Goal: Use online tool/utility: Use online tool/utility

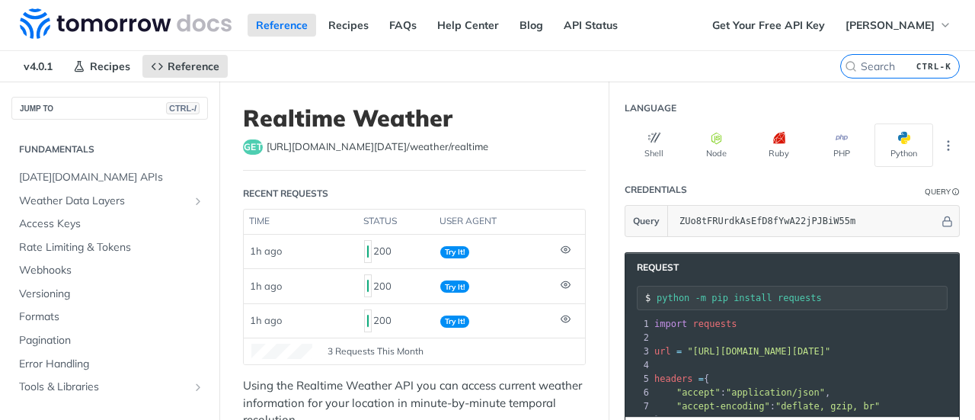
scroll to position [734, 0]
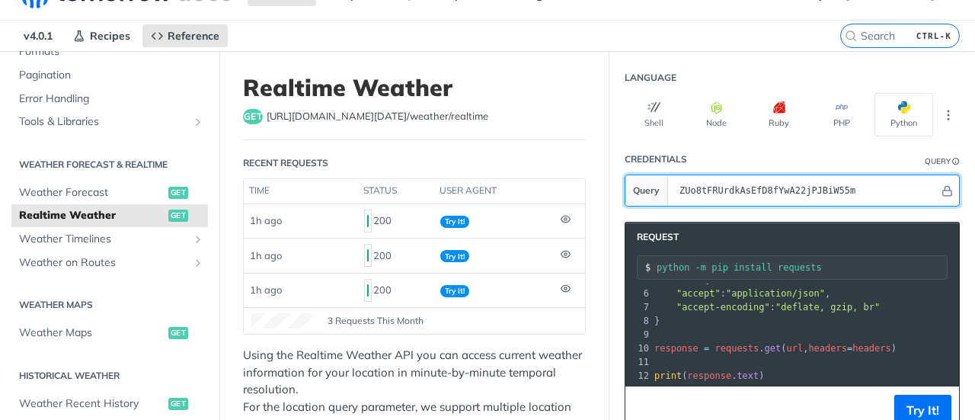
click at [704, 188] on input "ZUo8tFRUrdkAsEfD8fYwA22jPJBiW55m" at bounding box center [805, 190] width 267 height 30
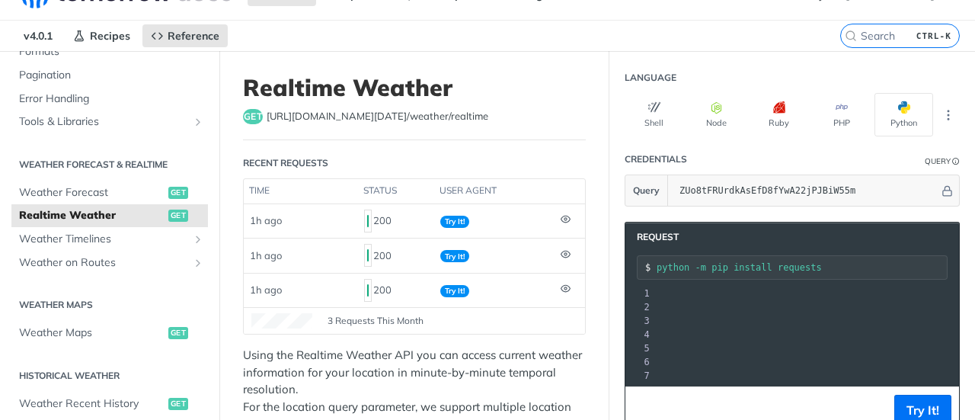
scroll to position [0, 407]
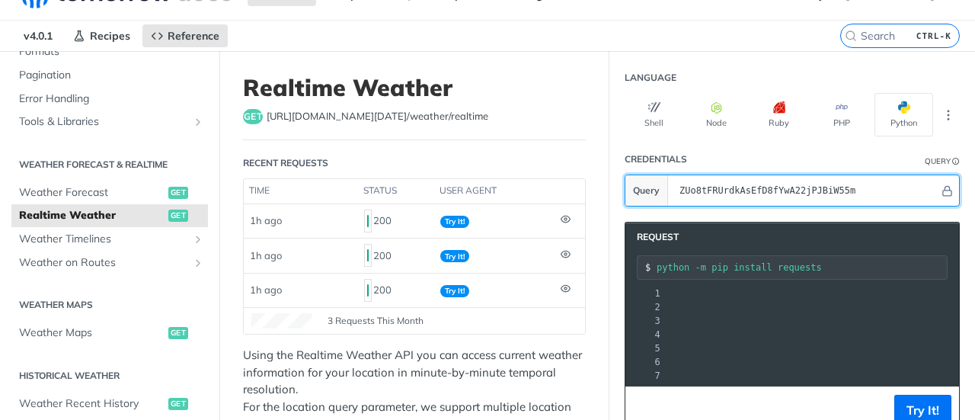
click at [704, 193] on input "ZUo8tFRUrdkAsEfD8fYwA22jPJBiW55m" at bounding box center [805, 190] width 267 height 30
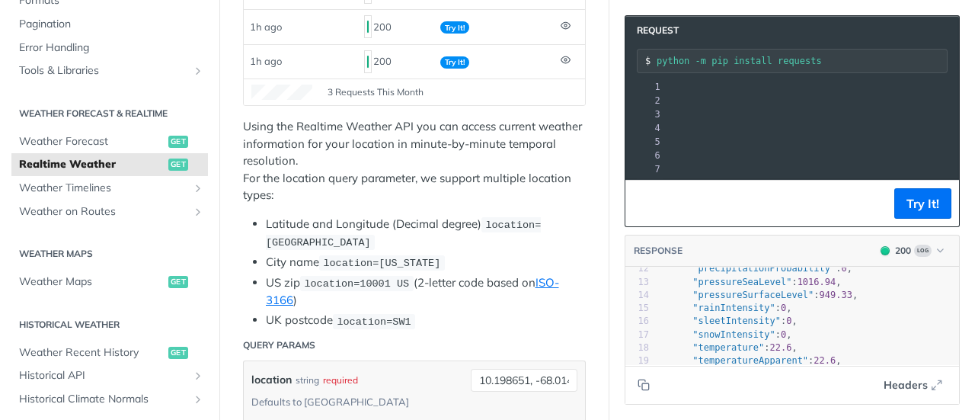
scroll to position [76, 0]
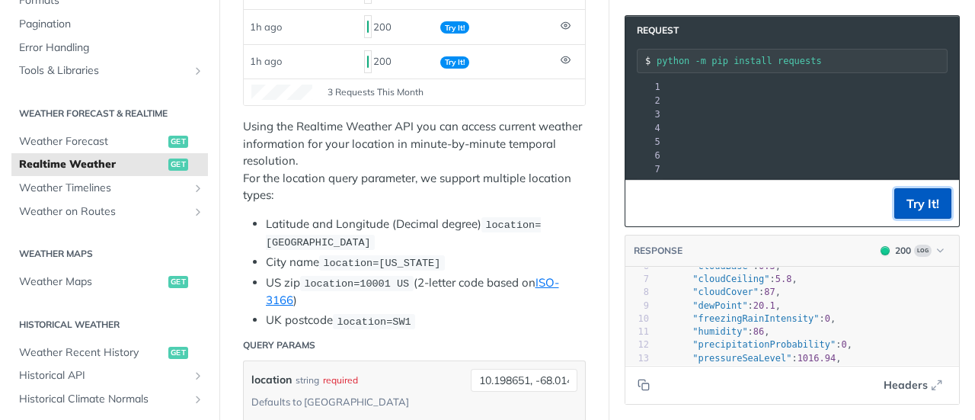
click at [915, 199] on button "Try It!" at bounding box center [922, 203] width 57 height 30
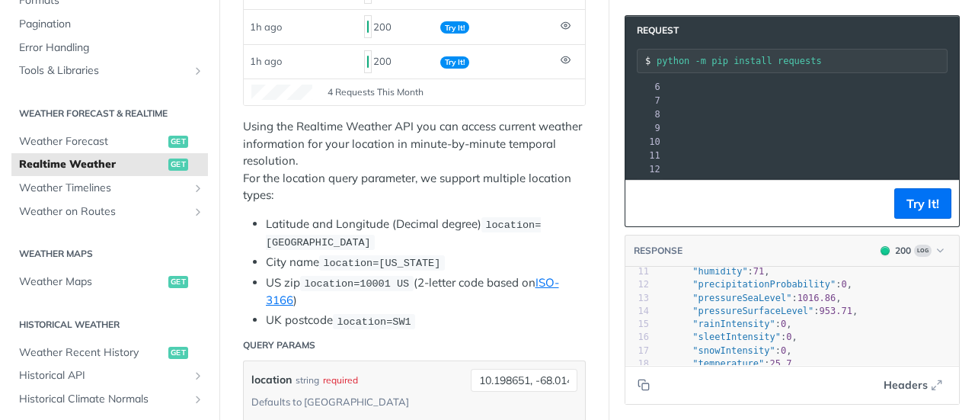
scroll to position [0, 0]
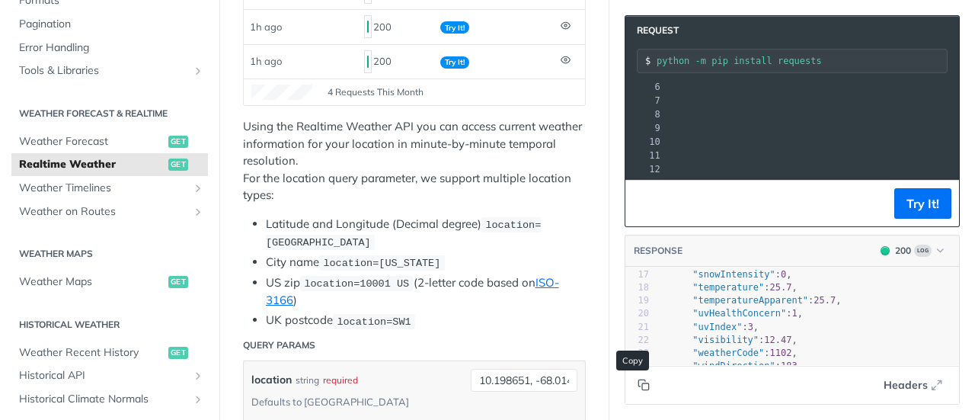
click at [637, 386] on icon "Copy to clipboard" at bounding box center [643, 384] width 12 height 12
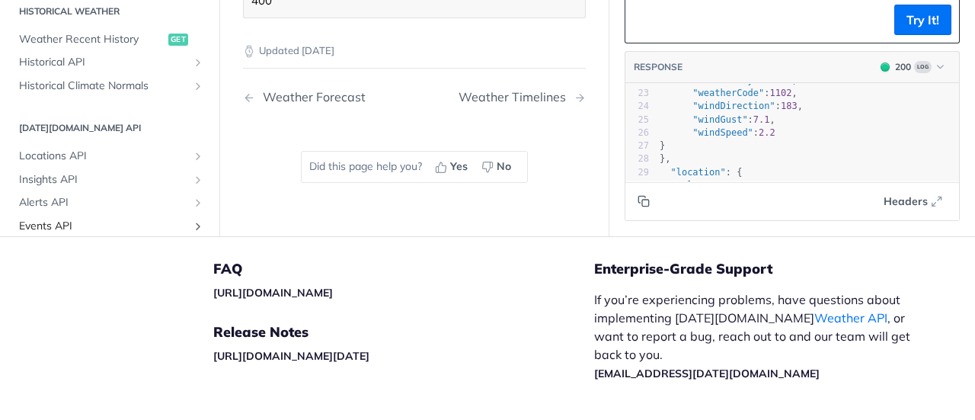
scroll to position [363, 0]
click at [710, 88] on span ""weatherCode"" at bounding box center [728, 93] width 72 height 11
type textarea "weatherCode"
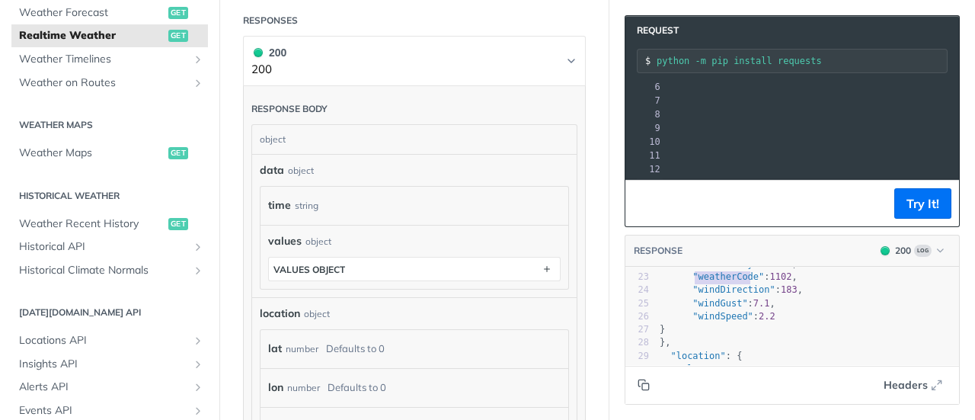
scroll to position [563, 0]
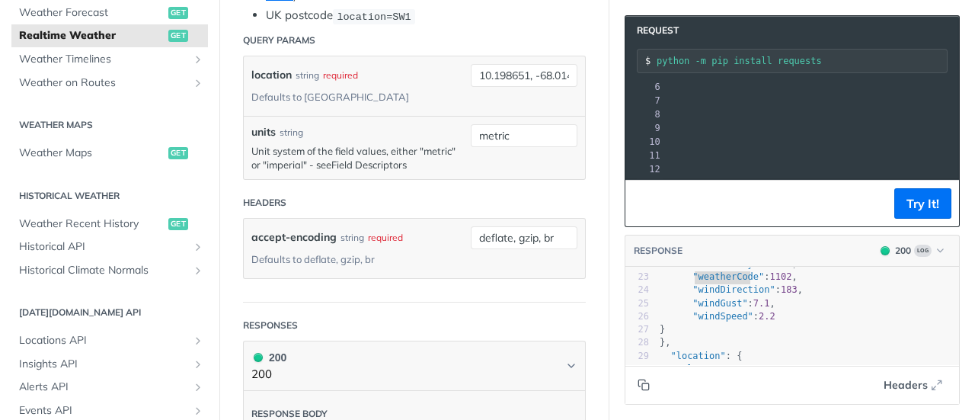
click at [394, 158] on link "Field Descriptors" at bounding box center [368, 164] width 75 height 12
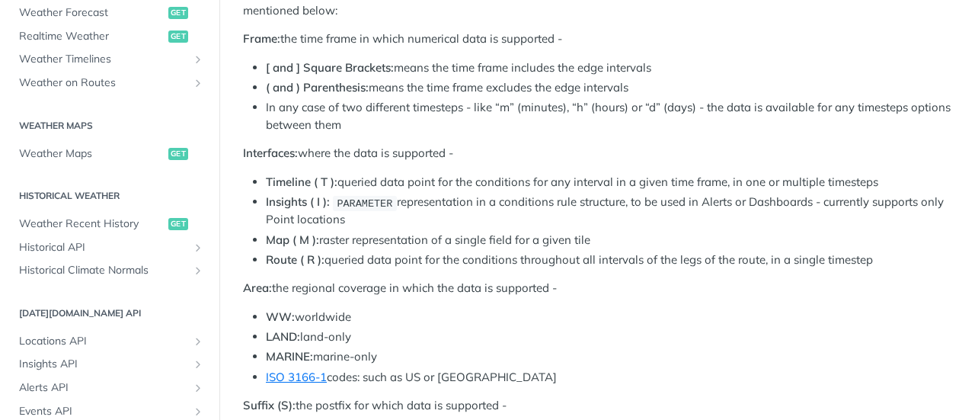
scroll to position [562, 0]
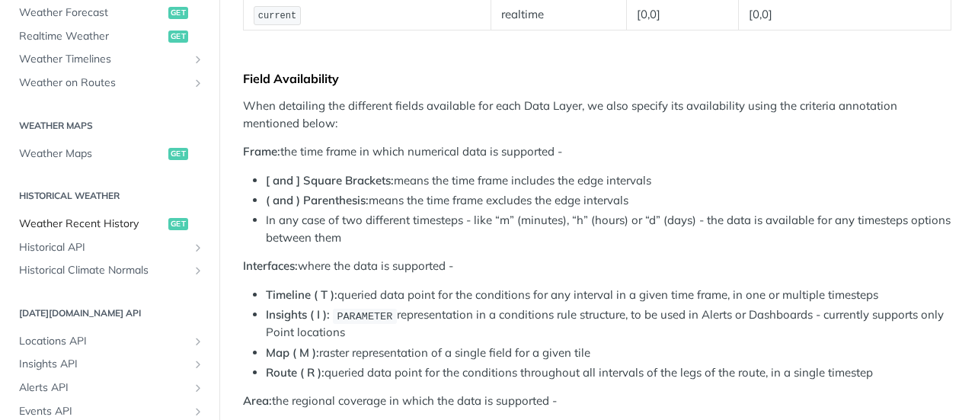
click at [102, 225] on span "Weather Recent History" at bounding box center [91, 223] width 145 height 15
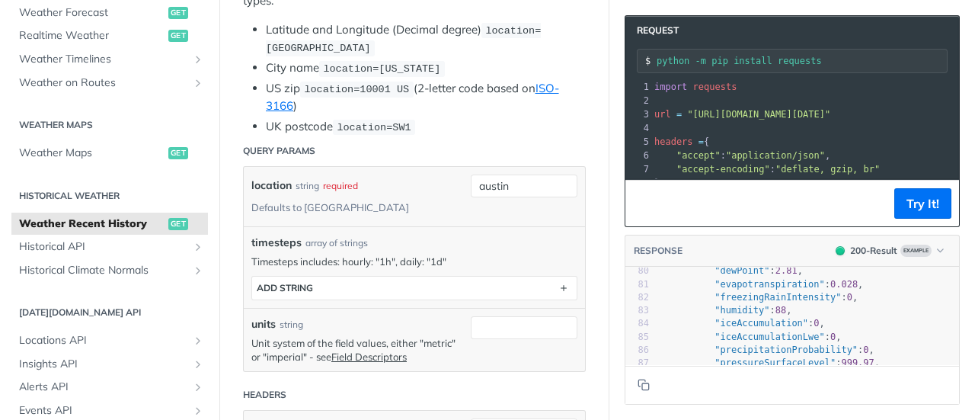
scroll to position [1142, 0]
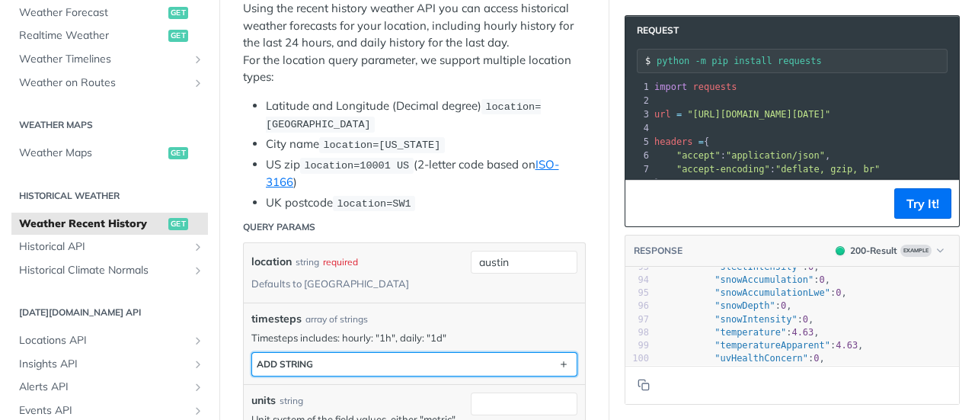
click at [394, 353] on button "ADD string" at bounding box center [414, 364] width 324 height 23
click at [393, 353] on button "string" at bounding box center [414, 364] width 324 height 23
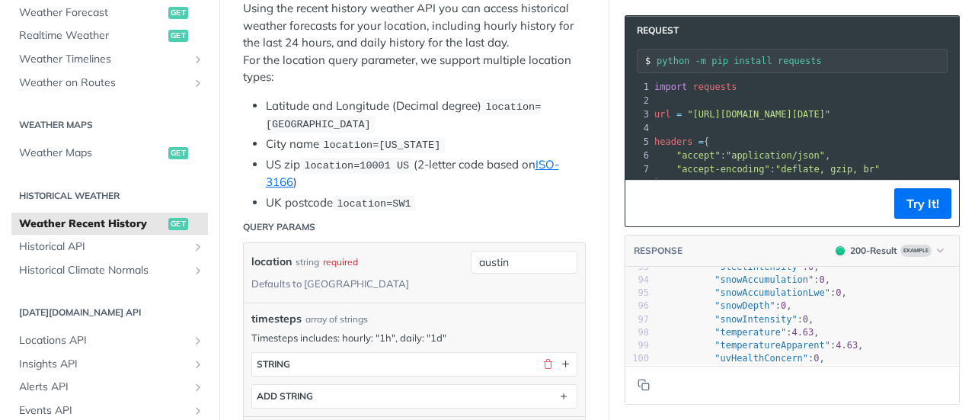
click at [384, 311] on div "timesteps array of strings" at bounding box center [414, 319] width 326 height 16
click at [335, 330] on p "Timesteps includes: hourly: "1h", daily: "1d"" at bounding box center [414, 337] width 326 height 14
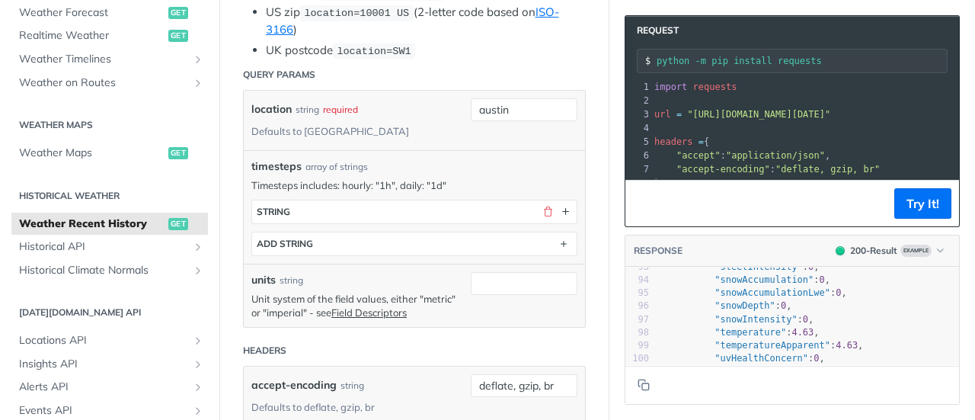
click at [335, 102] on div "required" at bounding box center [340, 109] width 35 height 22
click at [471, 104] on input "austin" at bounding box center [524, 109] width 107 height 23
click at [504, 101] on input "austin" at bounding box center [524, 109] width 107 height 23
click at [337, 150] on div "timesteps array of strings Timesteps includes: hourly: "1h", daily: "1d" timest…" at bounding box center [414, 206] width 341 height 113
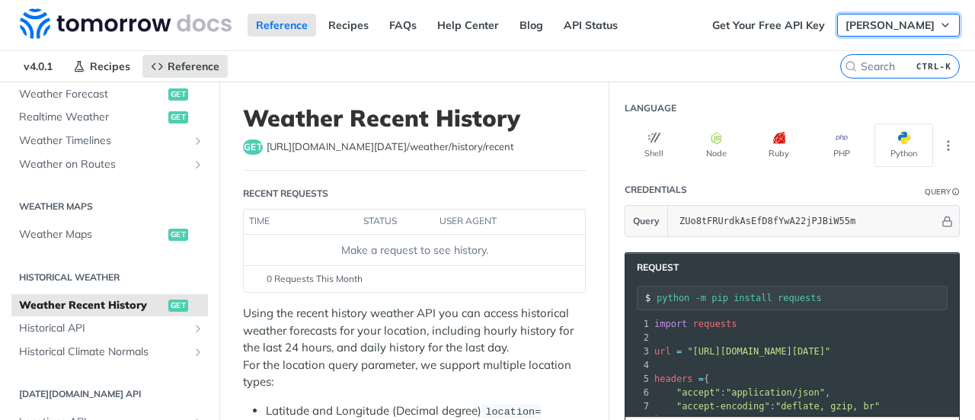
click at [895, 24] on span "[PERSON_NAME]" at bounding box center [889, 25] width 89 height 14
drag, startPoint x: 895, startPoint y: 24, endPoint x: 885, endPoint y: 22, distance: 10.0
click at [892, 24] on span "[PERSON_NAME]" at bounding box center [889, 25] width 89 height 14
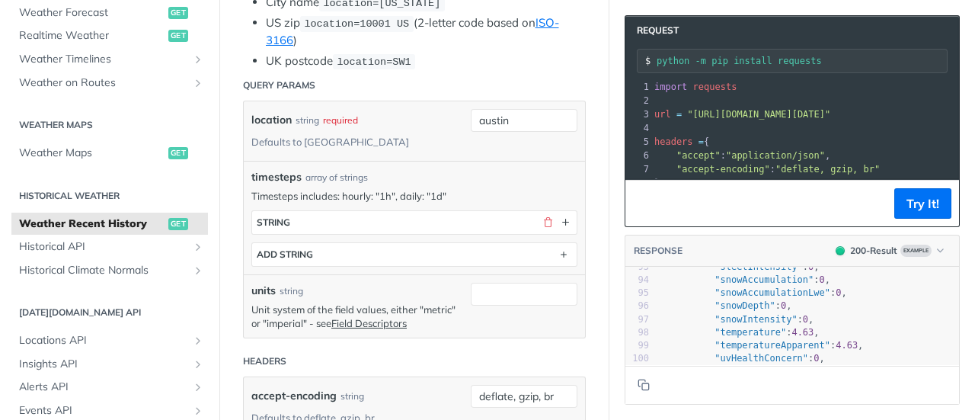
scroll to position [457, 0]
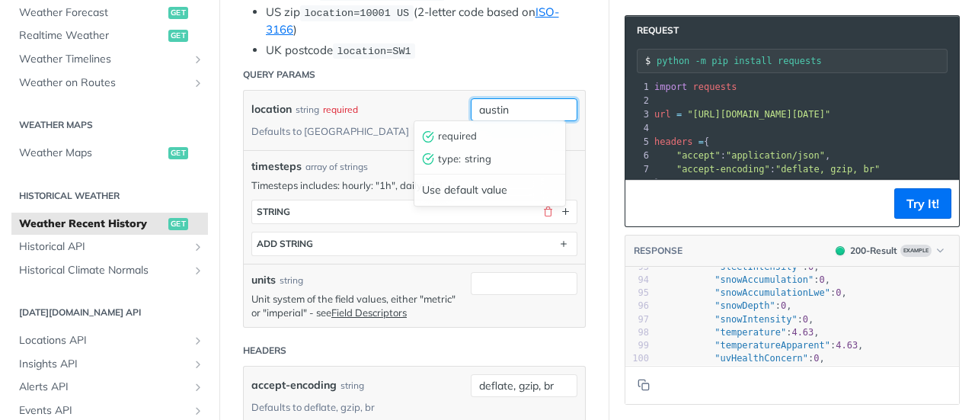
click at [477, 101] on input "austin" at bounding box center [524, 109] width 107 height 23
paste input "10.198651, -68.014437"
type input "10.198651, -68.014437"
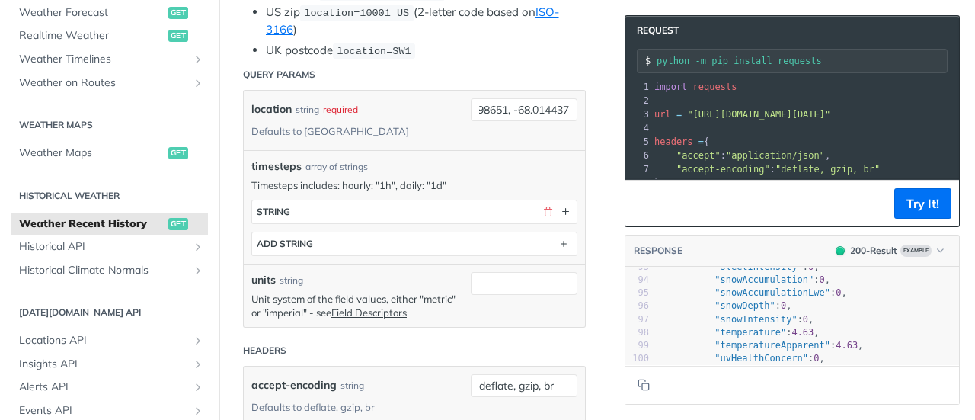
click at [558, 205] on button "button" at bounding box center [565, 212] width 14 height 14
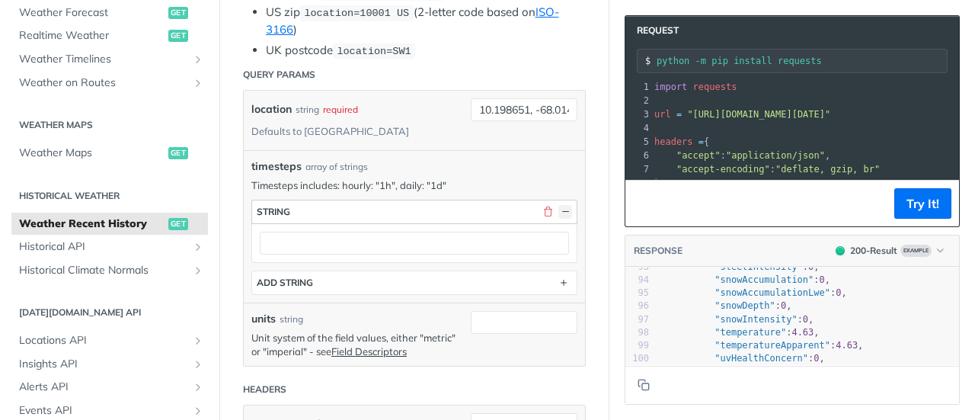
click at [558, 205] on button "button" at bounding box center [565, 212] width 14 height 14
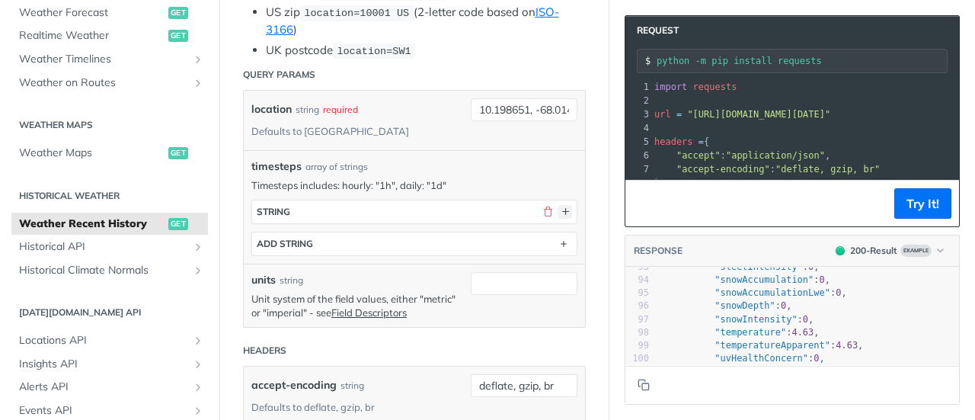
scroll to position [533, 0]
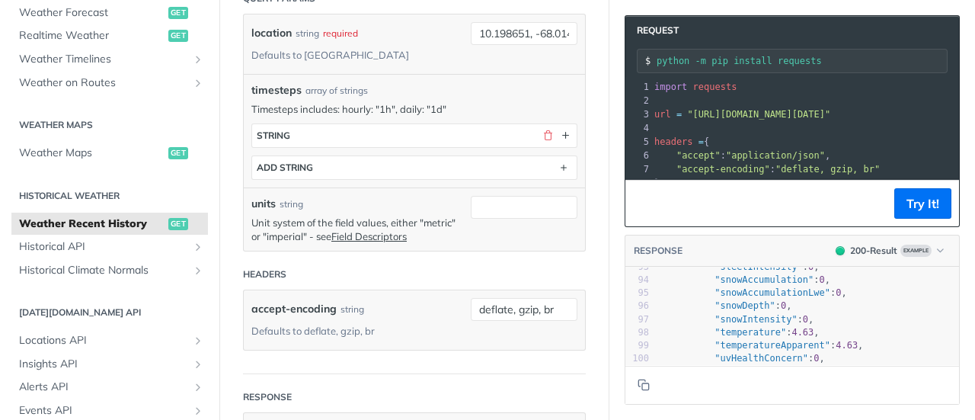
click at [315, 102] on p "Timesteps includes: hourly: "1h", daily: "1d"" at bounding box center [414, 109] width 326 height 14
click at [359, 82] on div "timesteps array of strings Timesteps includes: hourly: "1h", daily: "1d" timest…" at bounding box center [414, 130] width 326 height 97
click at [271, 215] on p "Unit system of the field values, either "metric" or "imperial" - see Field Desc…" at bounding box center [357, 228] width 212 height 27
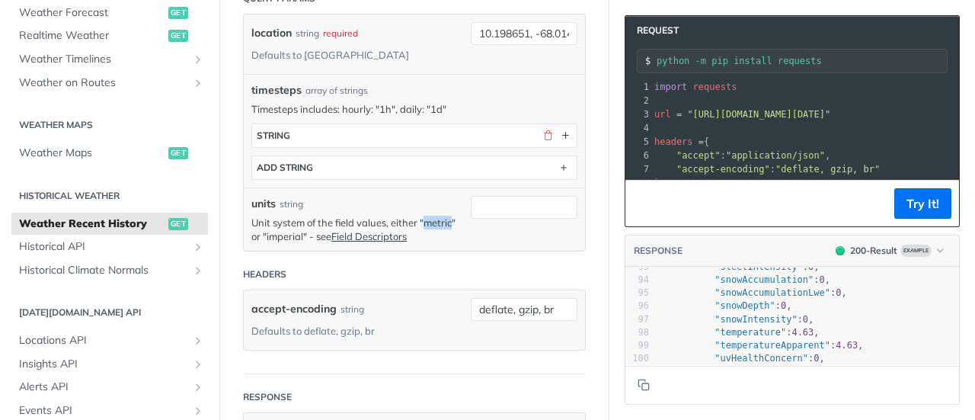
click at [271, 215] on p "Unit system of the field values, either "metric" or "imperial" - see Field Desc…" at bounding box center [357, 228] width 212 height 27
copy p "metric"
click at [490, 196] on input "units" at bounding box center [524, 207] width 107 height 23
paste input "metric"
type input "metric"
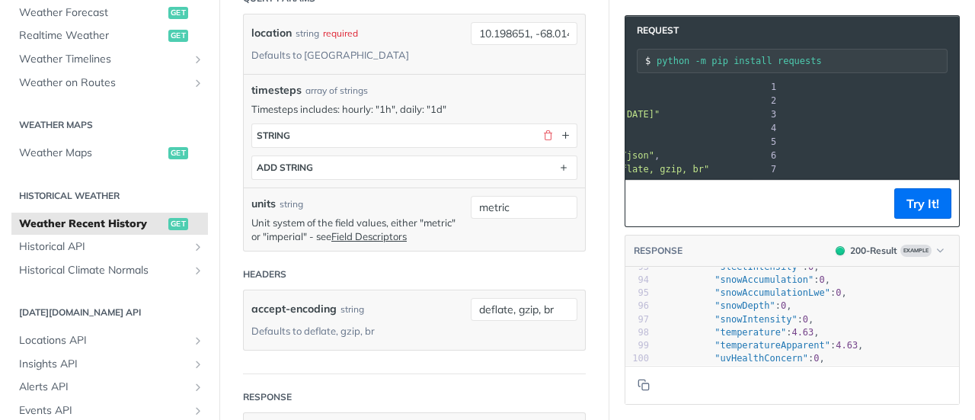
scroll to position [0, 440]
click at [904, 197] on button "Try It!" at bounding box center [922, 203] width 57 height 30
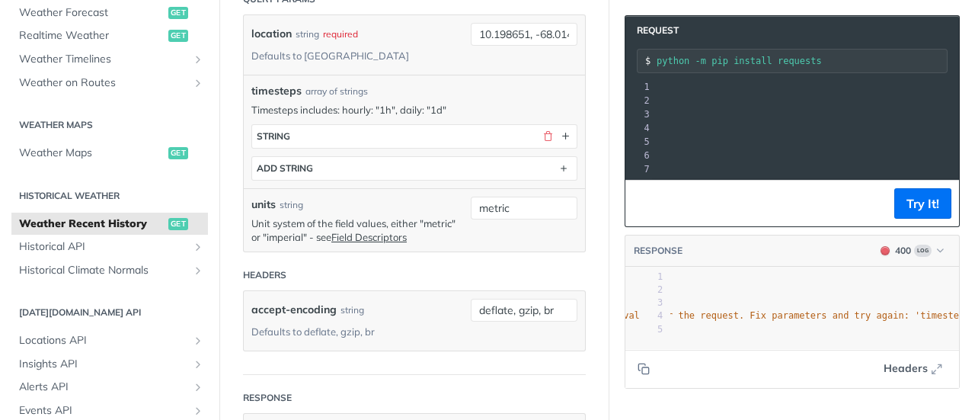
scroll to position [0, 419]
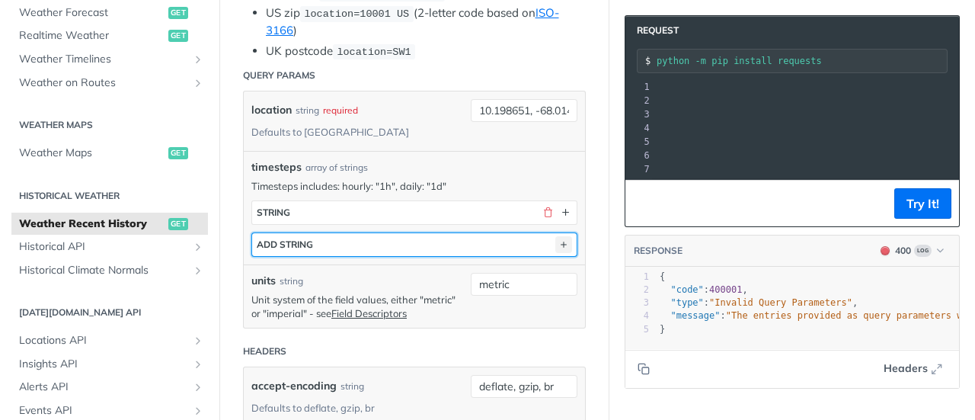
click at [555, 236] on icon "button" at bounding box center [563, 244] width 17 height 17
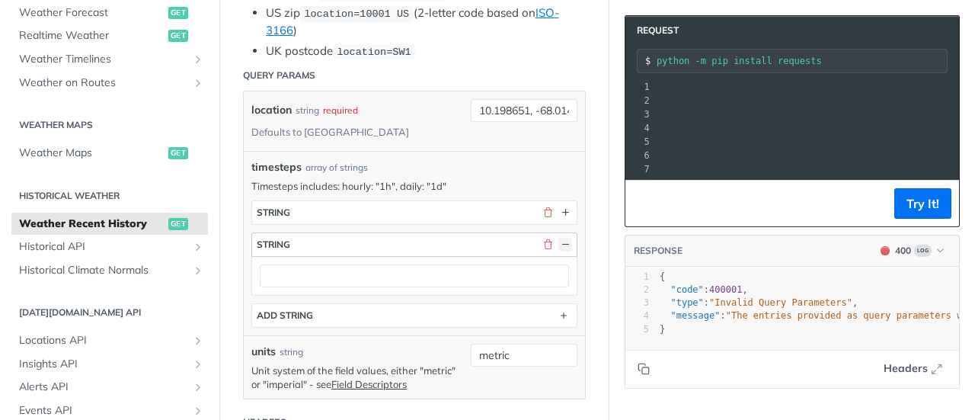
click at [558, 238] on button "button" at bounding box center [565, 245] width 14 height 14
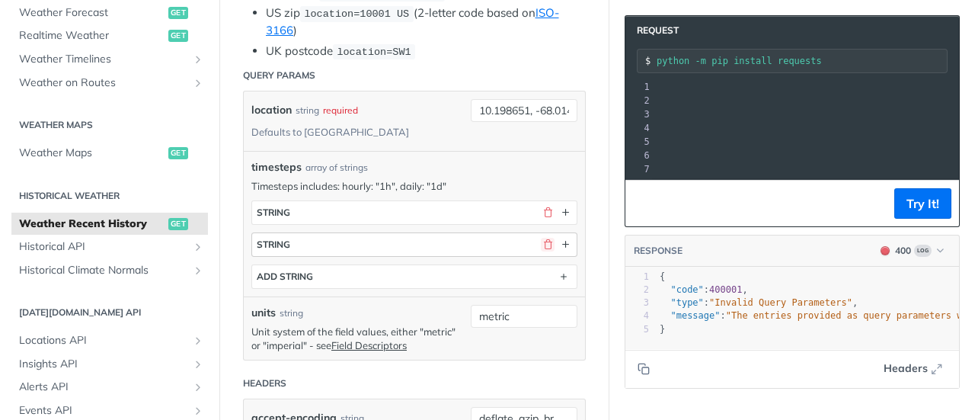
click at [541, 238] on button "button" at bounding box center [548, 245] width 14 height 14
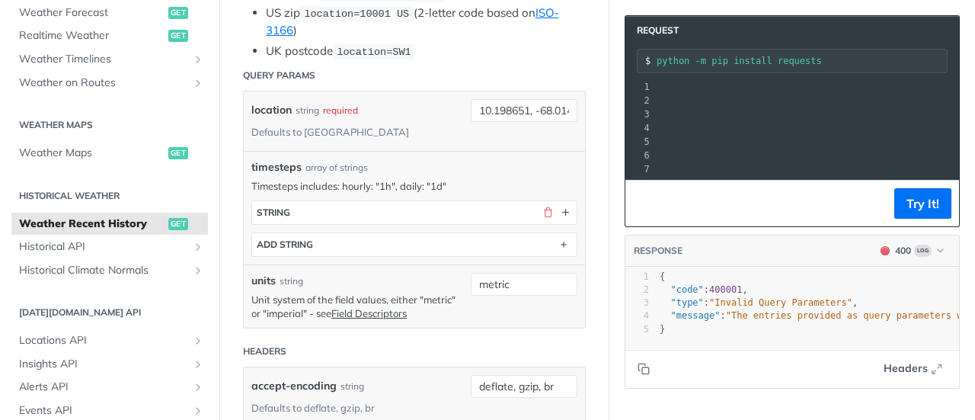
click at [433, 179] on p "Timesteps includes: hourly: "1h", daily: "1d"" at bounding box center [414, 186] width 326 height 14
copy p "1d"
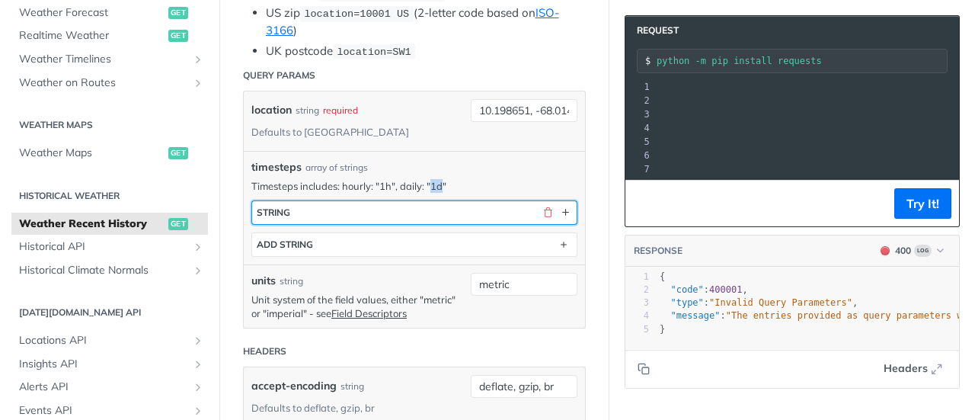
click at [372, 201] on button "string" at bounding box center [414, 212] width 324 height 23
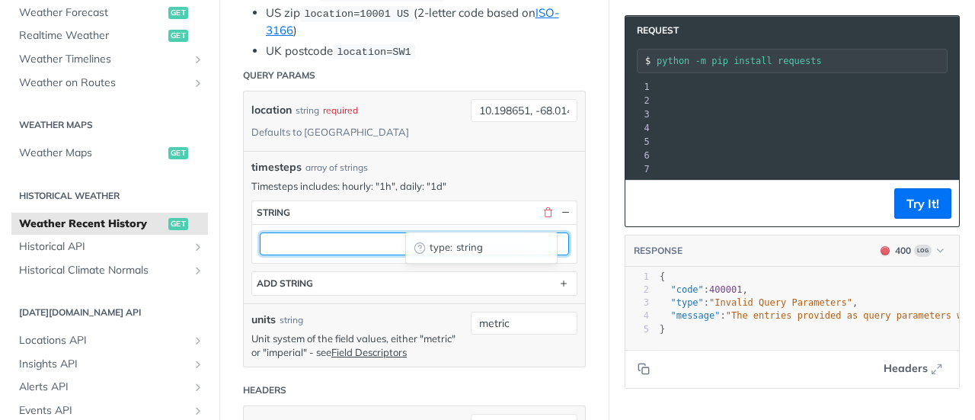
click at [329, 232] on input "text" at bounding box center [414, 243] width 309 height 23
paste input "1d"
type input "1d"
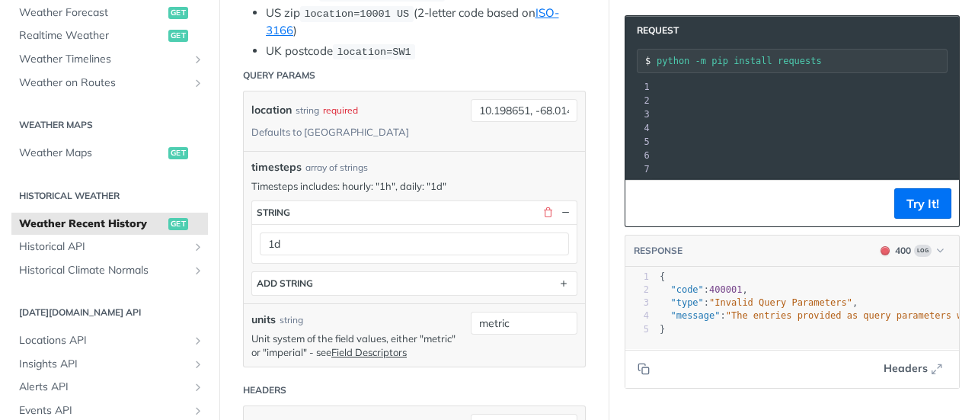
click at [899, 206] on button "Try It!" at bounding box center [922, 203] width 57 height 30
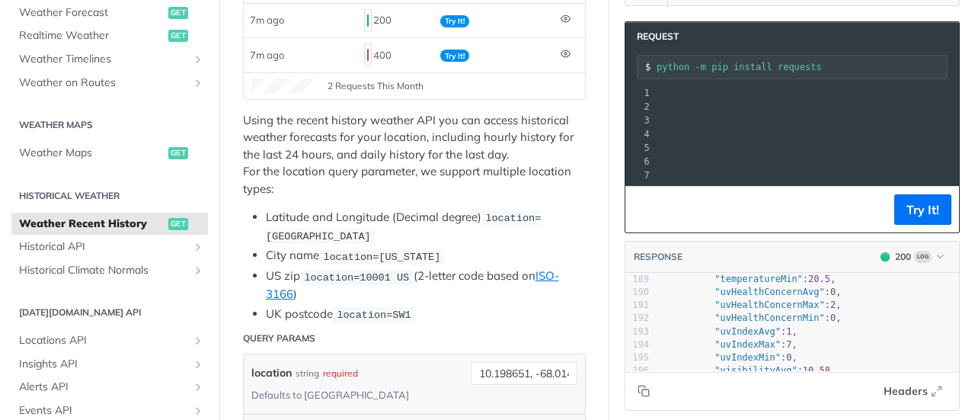
scroll to position [2511, 0]
click at [454, 234] on li "Latitude and Longitude (Decimal degree) location=42.3478, -71.0466" at bounding box center [426, 227] width 320 height 36
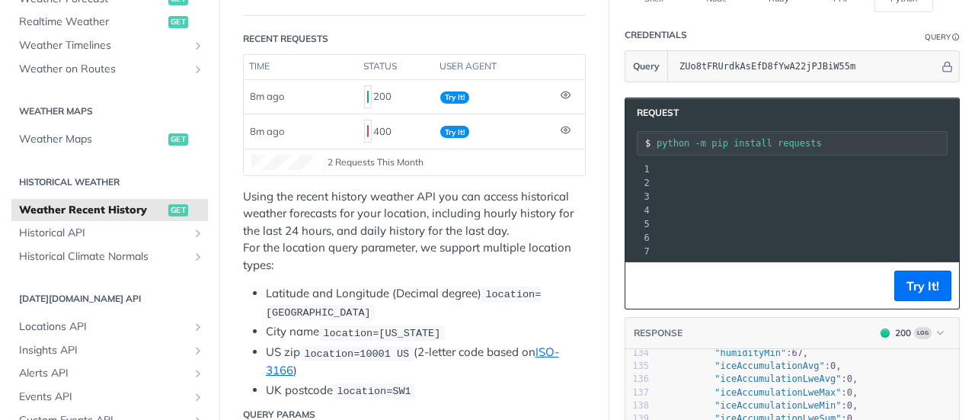
scroll to position [363, 0]
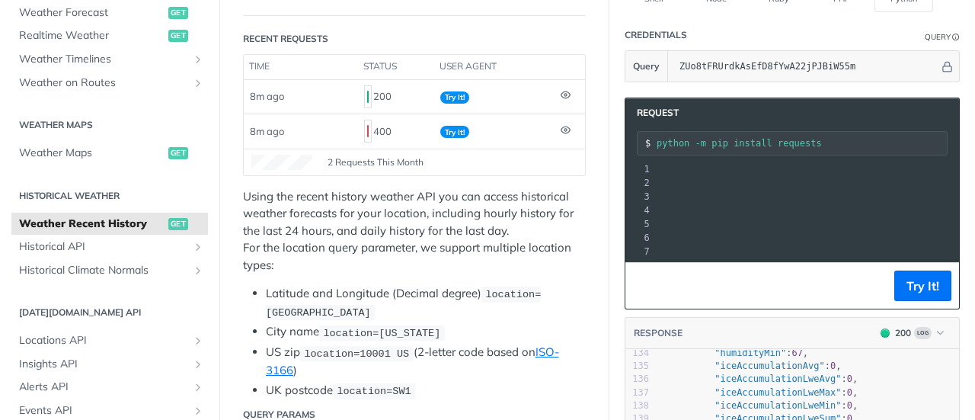
click at [459, 307] on li "Latitude and Longitude (Decimal degree) location=42.3478, -71.0466" at bounding box center [426, 303] width 320 height 36
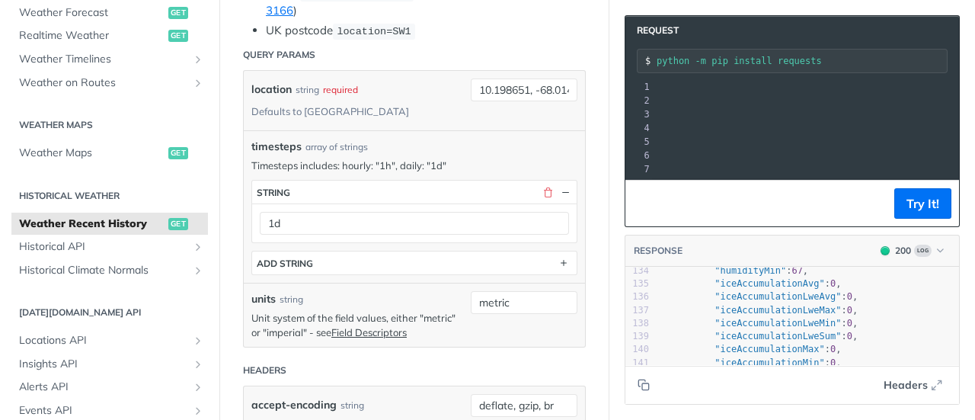
scroll to position [535, 0]
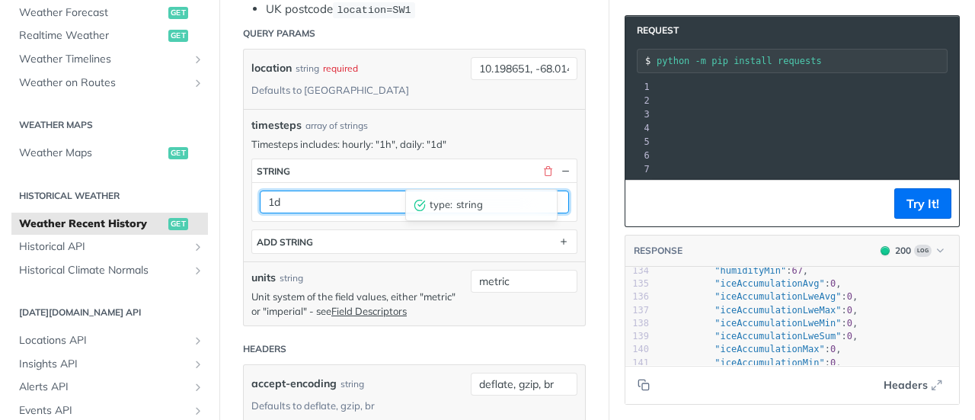
click at [330, 190] on input "1d" at bounding box center [414, 201] width 309 height 23
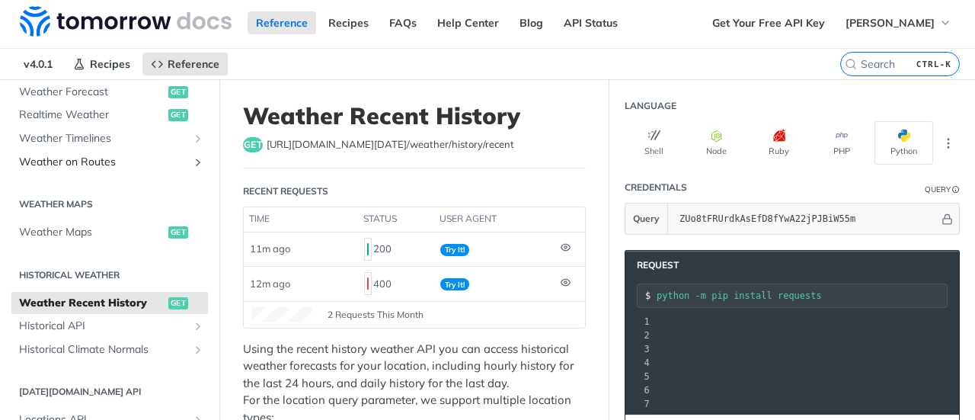
scroll to position [287, 0]
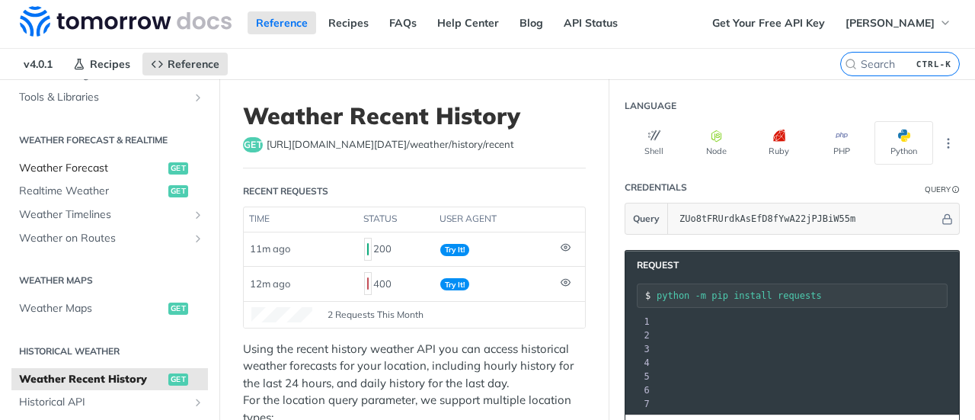
click at [96, 169] on span "Weather Forecast" at bounding box center [91, 168] width 145 height 15
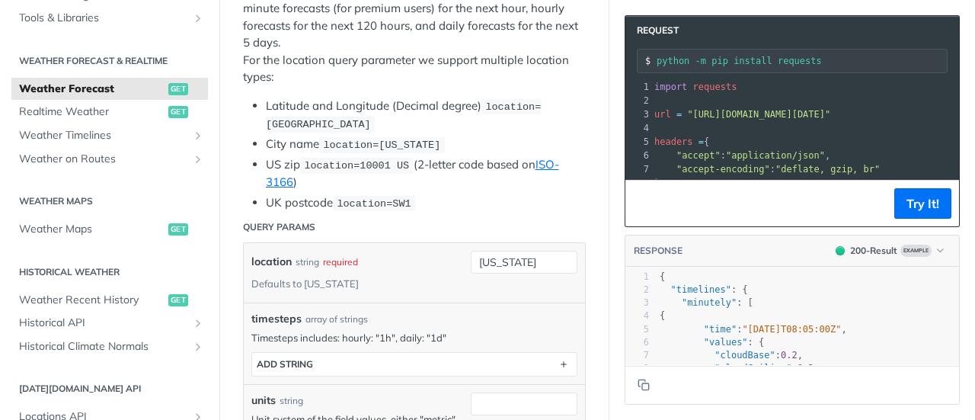
scroll to position [381, 0]
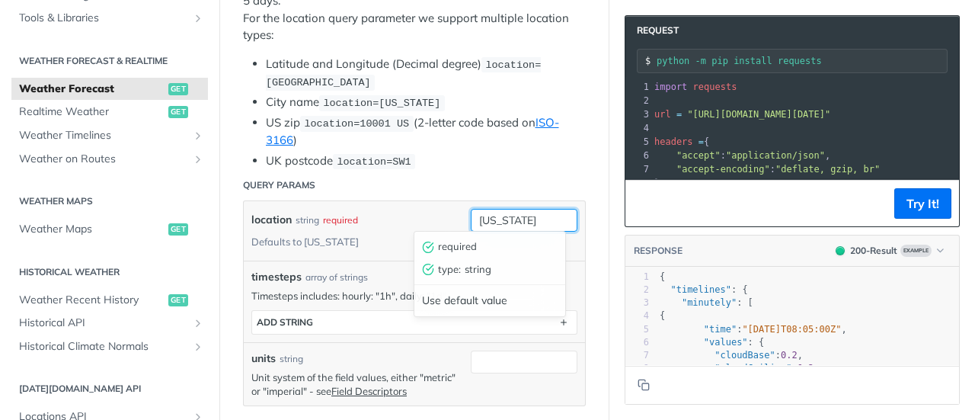
click at [495, 214] on input "new york" at bounding box center [524, 220] width 107 height 23
type input "Valencia VE"
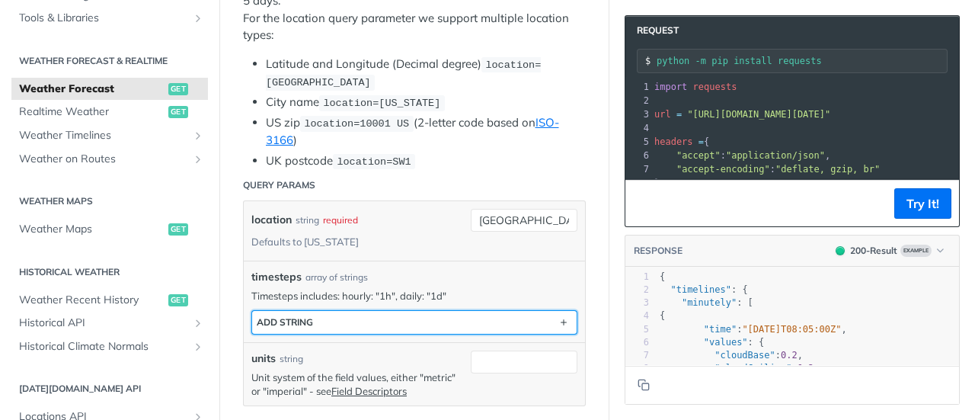
click at [313, 318] on div "ADD string" at bounding box center [285, 321] width 56 height 11
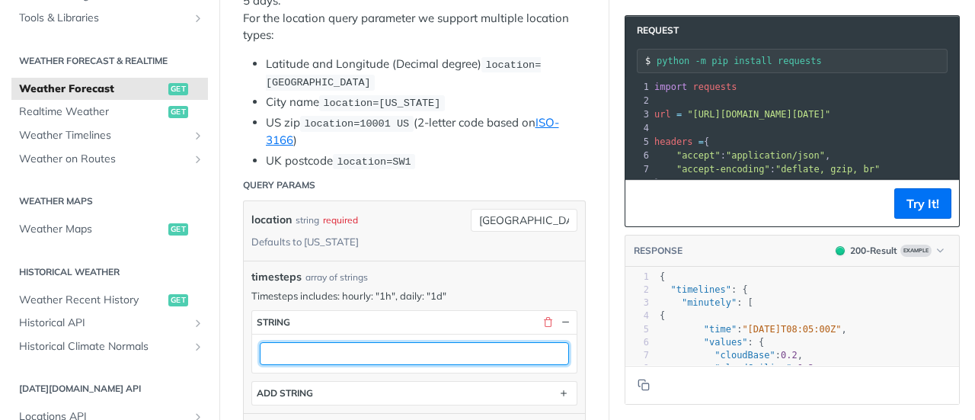
click at [305, 342] on input "text" at bounding box center [414, 353] width 309 height 23
paste input "15min"
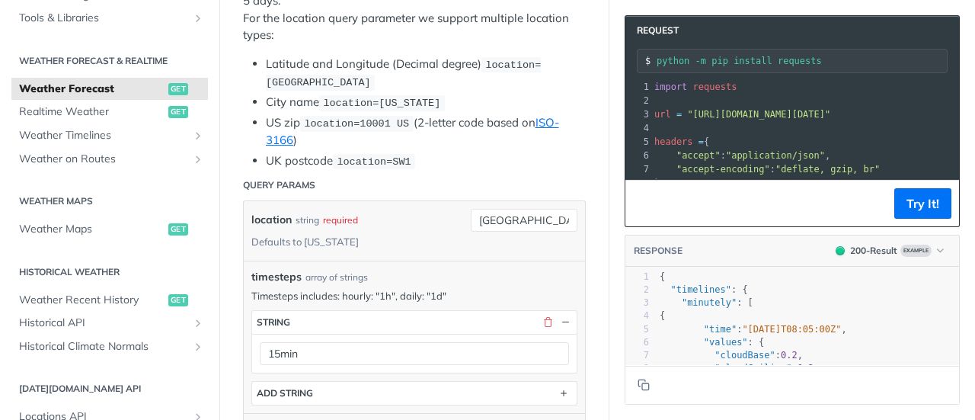
click at [914, 202] on button "Try It!" at bounding box center [922, 203] width 57 height 30
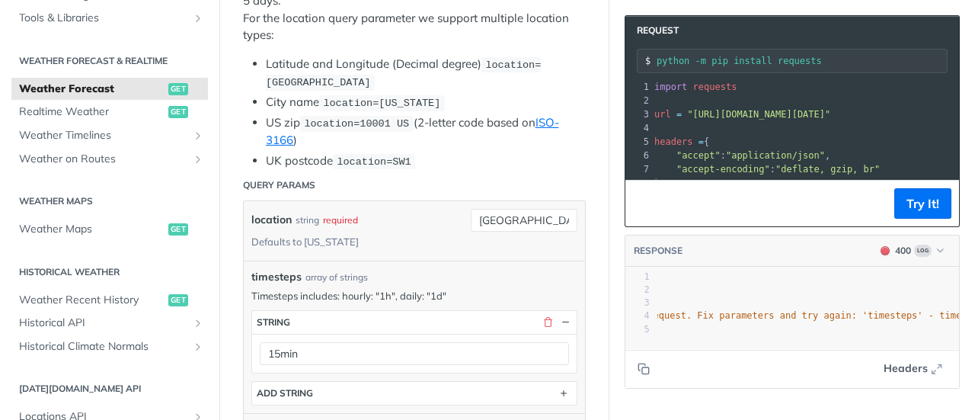
scroll to position [533, 0]
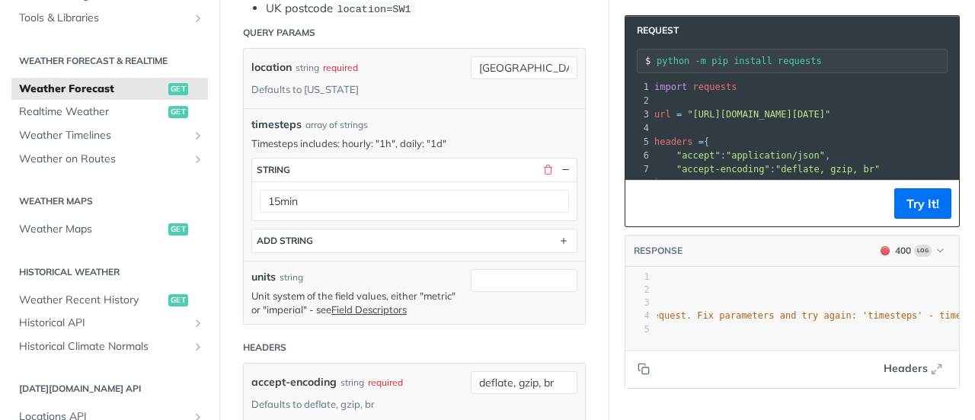
click at [385, 136] on p "Timesteps includes: hourly: "1h", daily: "1d"" at bounding box center [414, 143] width 326 height 14
copy p "1h"
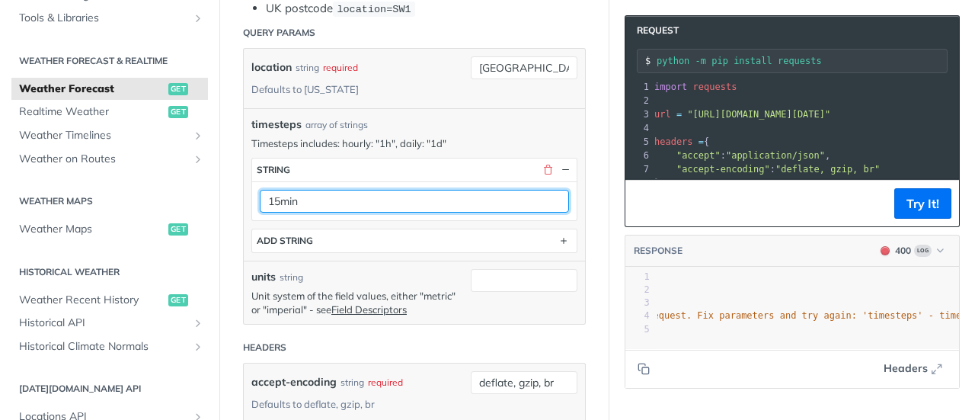
click at [284, 199] on input "15min" at bounding box center [414, 201] width 309 height 23
paste input "h"
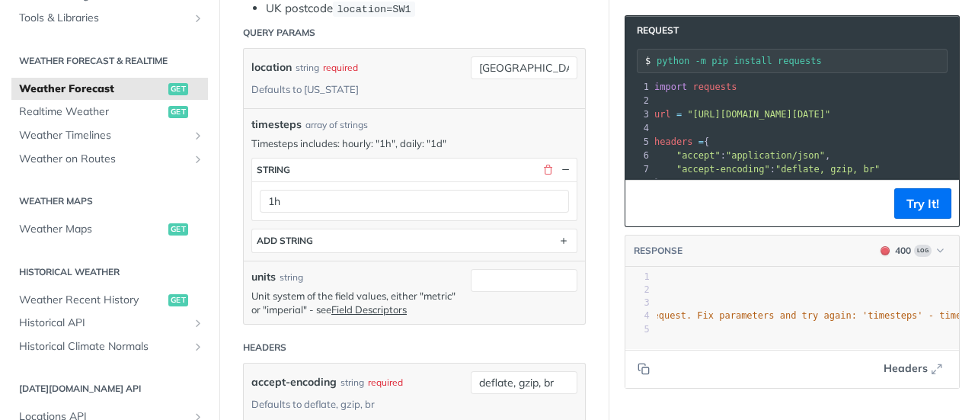
click at [912, 205] on button "Try It!" at bounding box center [922, 203] width 57 height 30
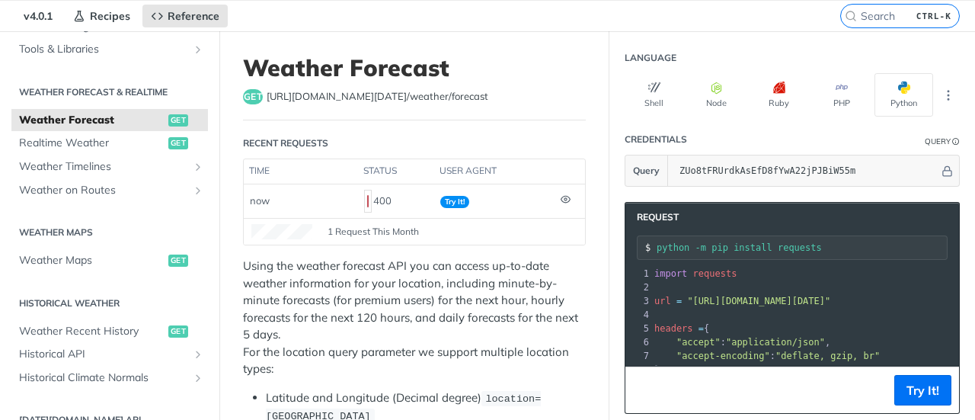
scroll to position [34, 0]
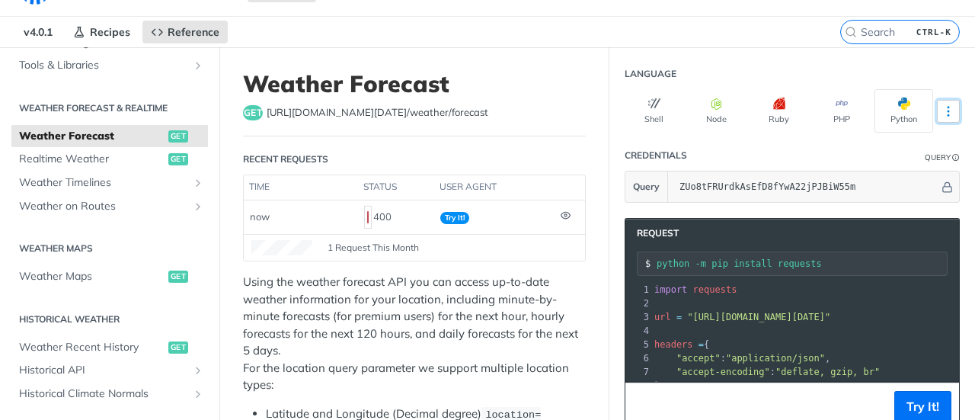
click at [941, 110] on icon "More ellipsis" at bounding box center [948, 111] width 14 height 14
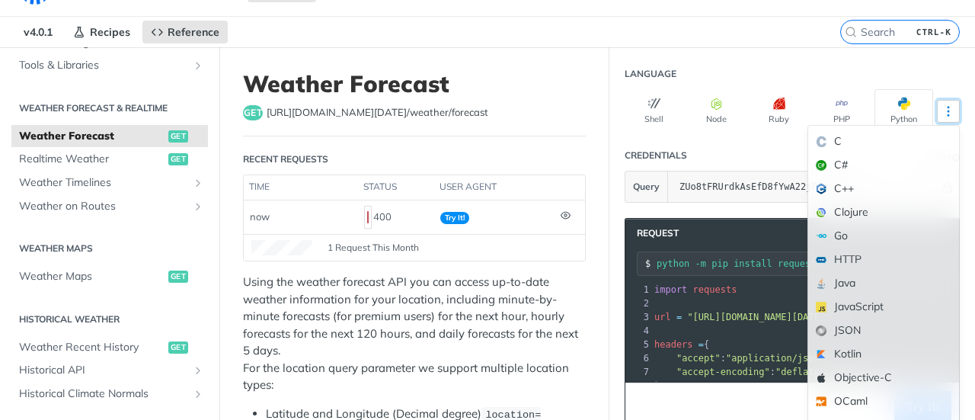
click at [941, 110] on icon "More ellipsis" at bounding box center [948, 111] width 14 height 14
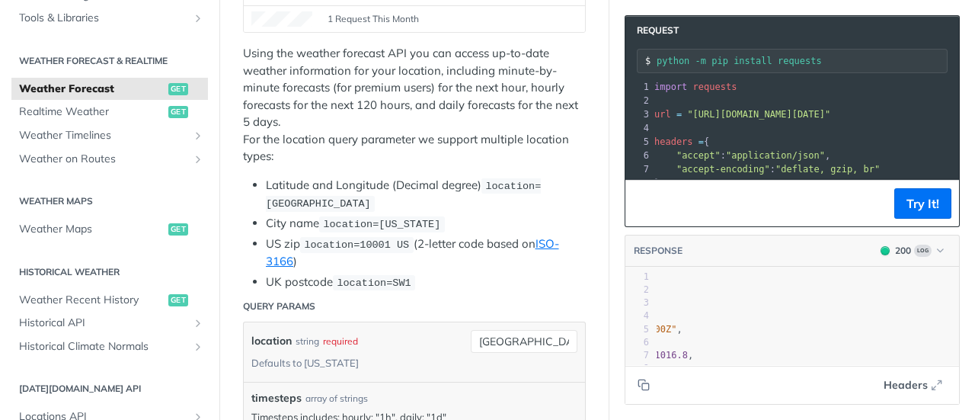
scroll to position [110, 0]
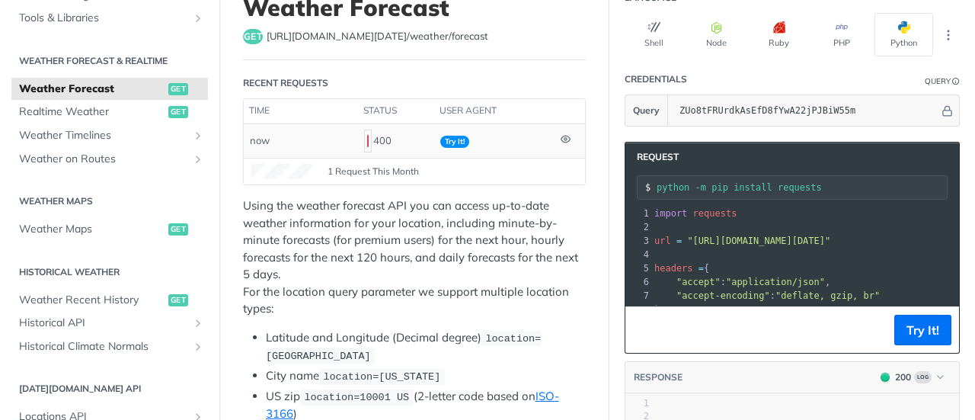
click at [458, 138] on span "Try It!" at bounding box center [454, 142] width 29 height 12
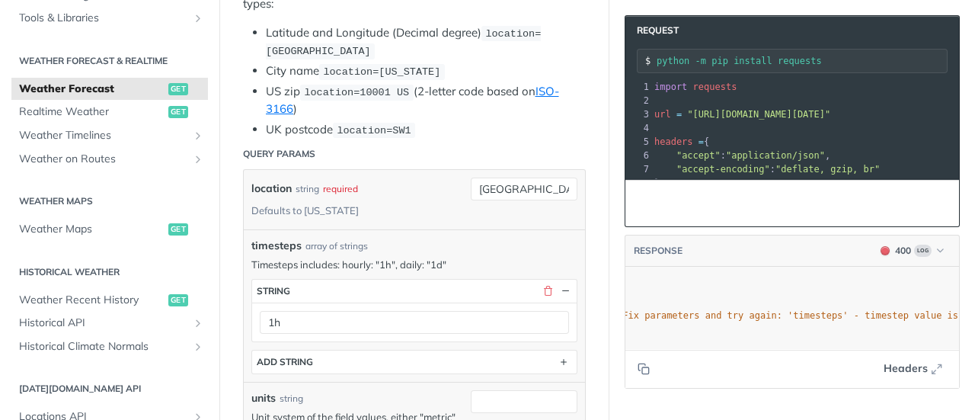
scroll to position [0, 0]
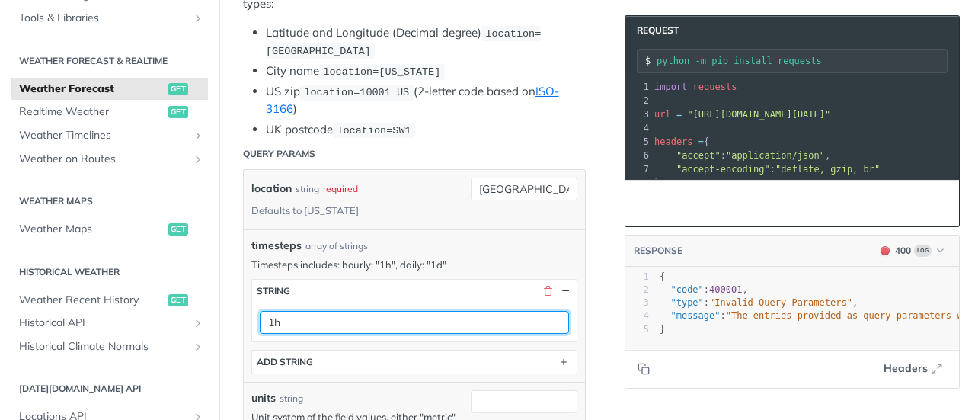
click at [277, 314] on input "1h" at bounding box center [414, 322] width 309 height 23
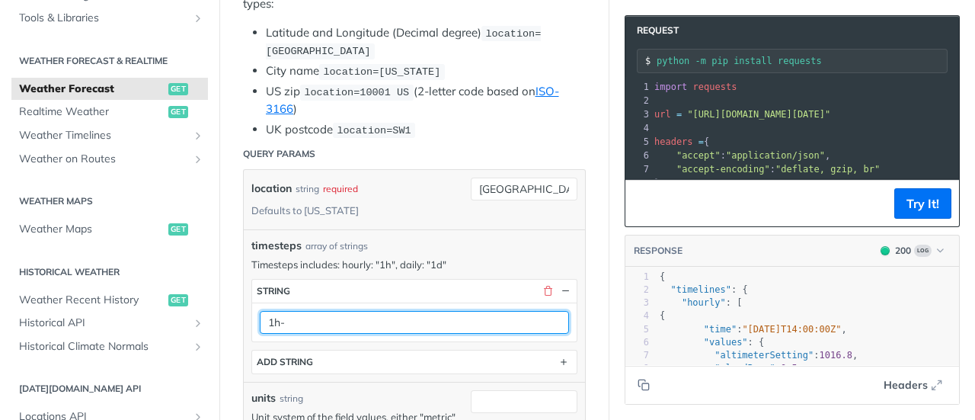
type input "1h"
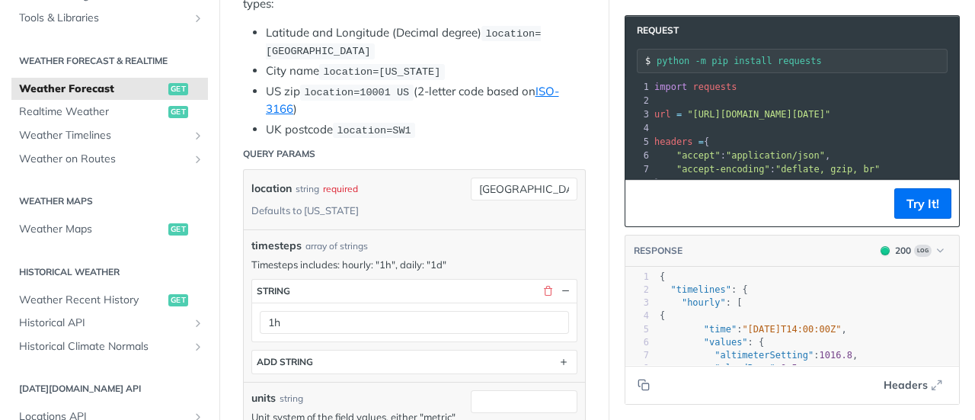
click at [535, 129] on li "UK postcode location=SW1" at bounding box center [426, 130] width 320 height 18
click at [500, 187] on input "Valencia VE" at bounding box center [524, 188] width 107 height 23
click at [496, 182] on input "Valencia VE" at bounding box center [524, 188] width 107 height 23
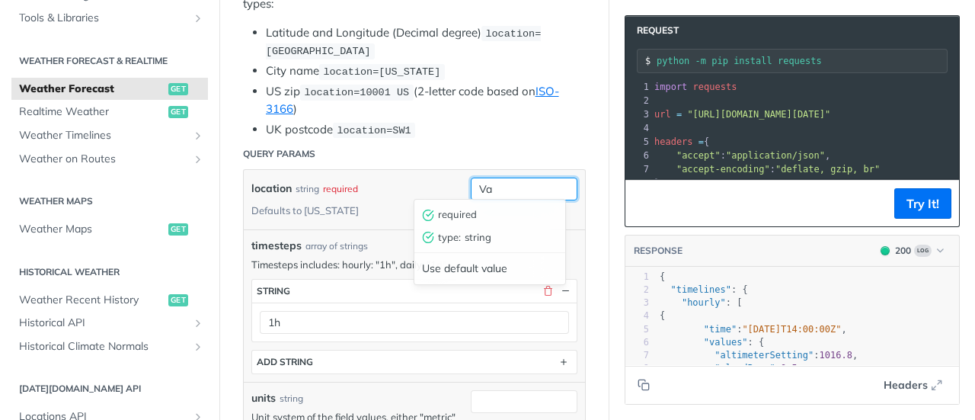
type input "V"
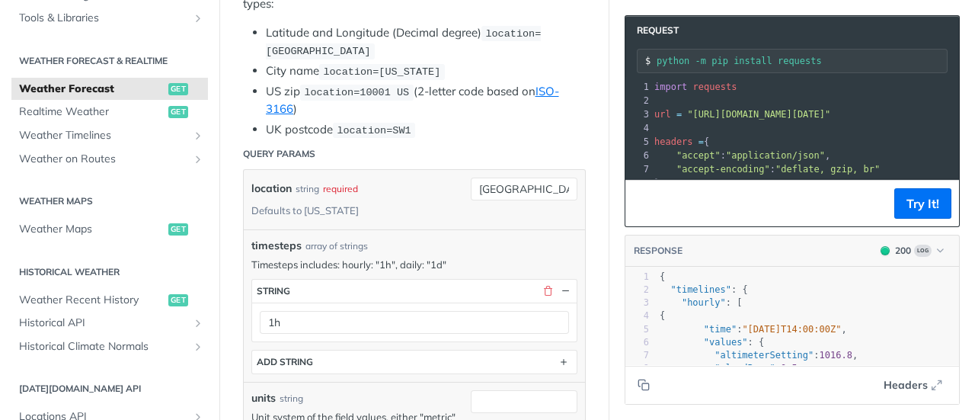
click at [536, 140] on header "Query Params" at bounding box center [414, 154] width 343 height 30
click at [895, 205] on button "Try It!" at bounding box center [922, 203] width 57 height 30
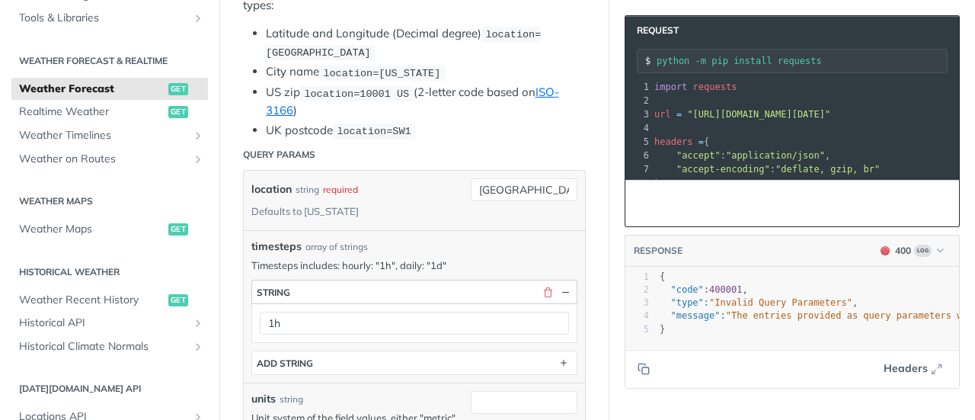
scroll to position [483, 0]
click at [495, 185] on input "valencia" at bounding box center [524, 190] width 107 height 23
paste input "10.198651, -68.014437"
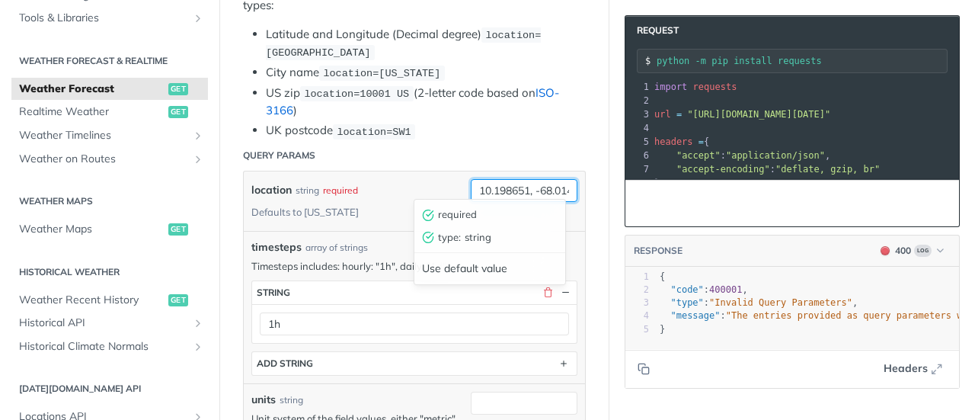
scroll to position [0, 26]
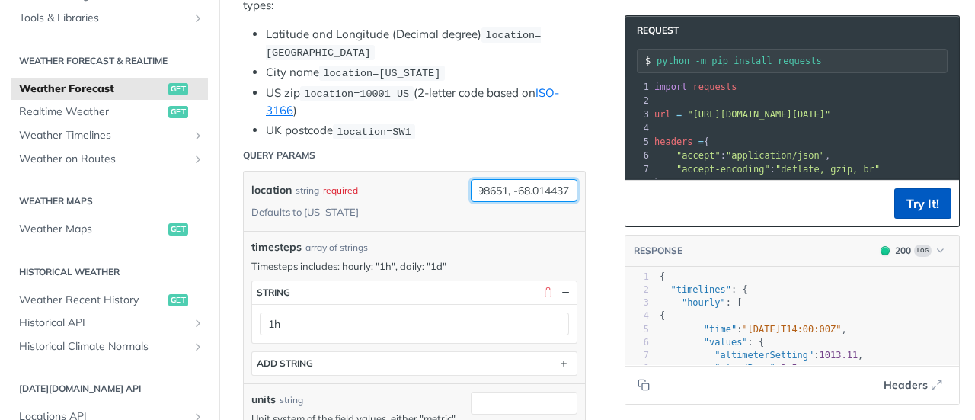
type input "10.198651, -68.014437"
click at [920, 209] on button "Try It!" at bounding box center [922, 203] width 57 height 30
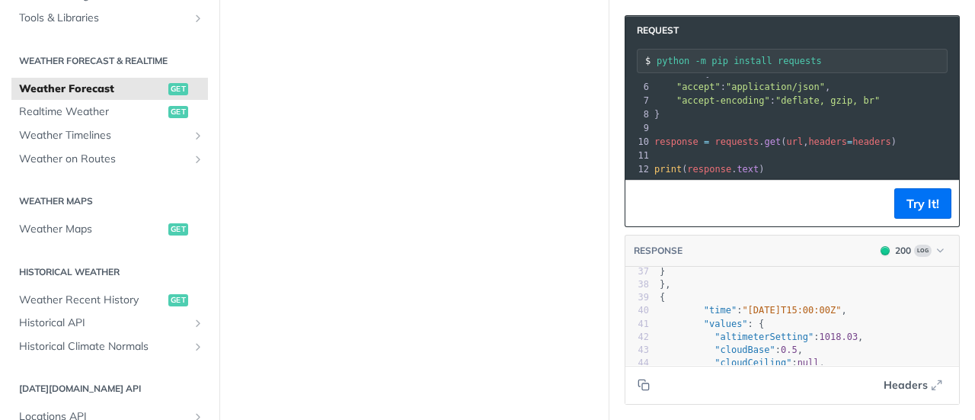
scroll to position [305, 0]
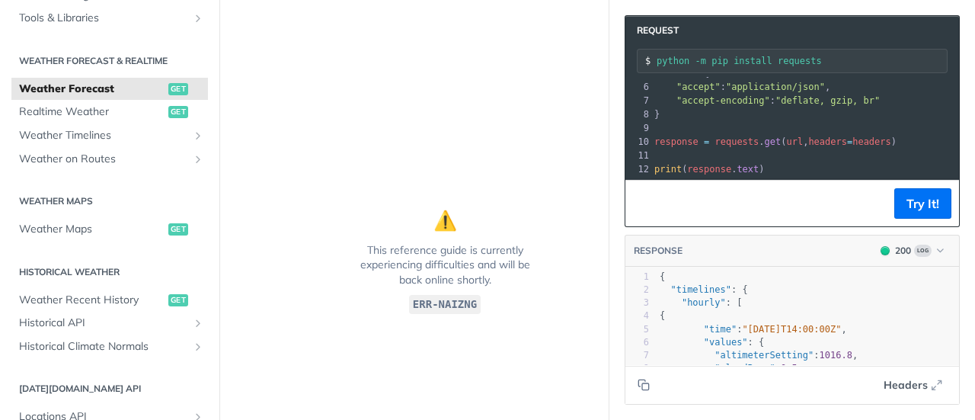
click at [454, 298] on code "ERR-NAIZNG" at bounding box center [445, 304] width 72 height 19
click at [637, 390] on button "Copy to clipboard" at bounding box center [643, 384] width 21 height 23
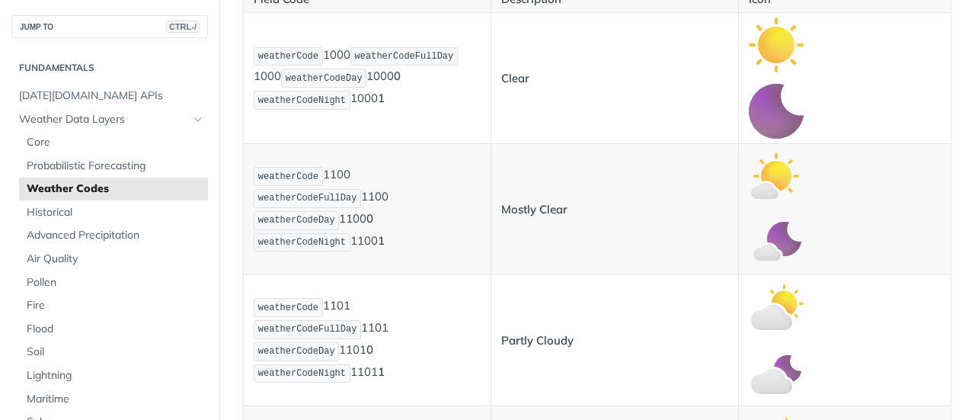
scroll to position [457, 0]
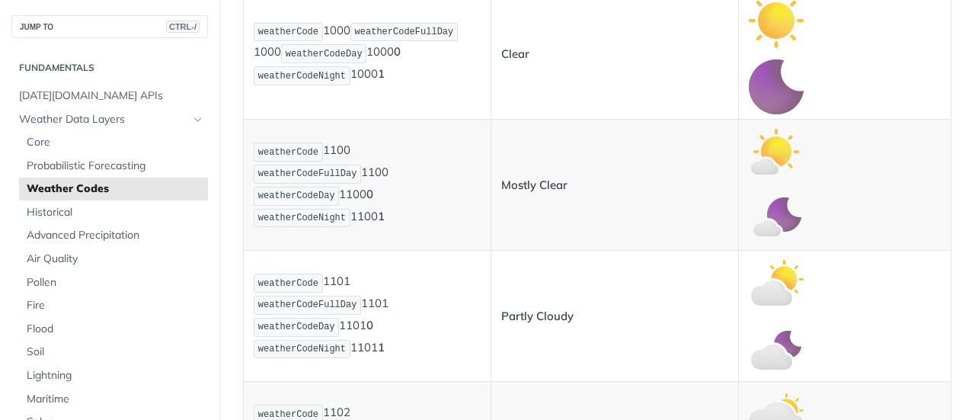
click at [528, 181] on strong "Mostly Clear" at bounding box center [534, 184] width 66 height 14
click at [518, 154] on div at bounding box center [518, 154] width 0 height 0
drag, startPoint x: 536, startPoint y: 161, endPoint x: 537, endPoint y: 169, distance: 8.4
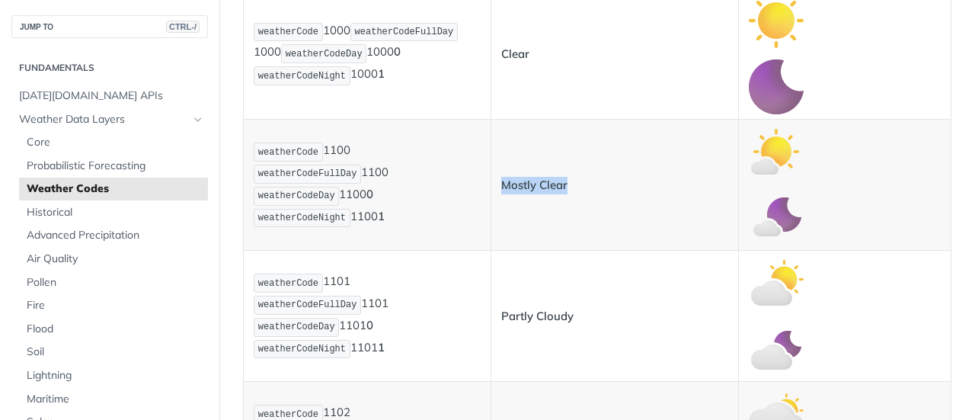
click at [538, 161] on td "Mostly Clear" at bounding box center [614, 185] width 247 height 131
click at [528, 314] on strong "Partly Cloudy" at bounding box center [537, 315] width 72 height 14
click at [519, 321] on div at bounding box center [519, 321] width 0 height 0
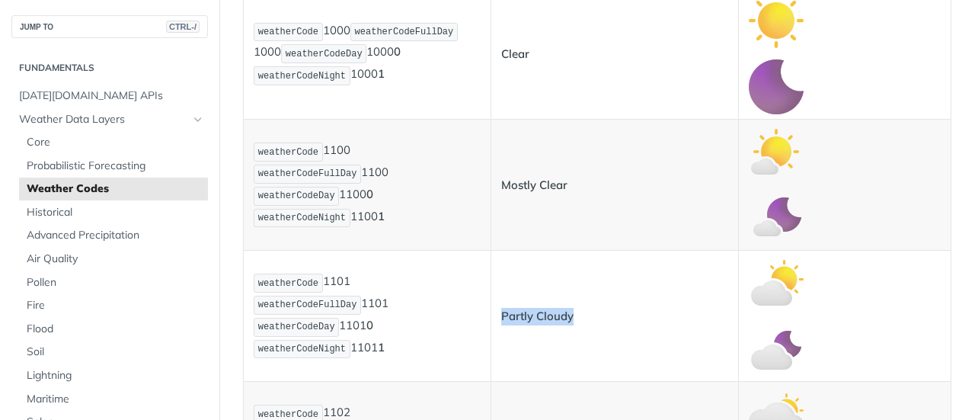
click at [525, 343] on td "Partly Cloudy" at bounding box center [614, 316] width 247 height 131
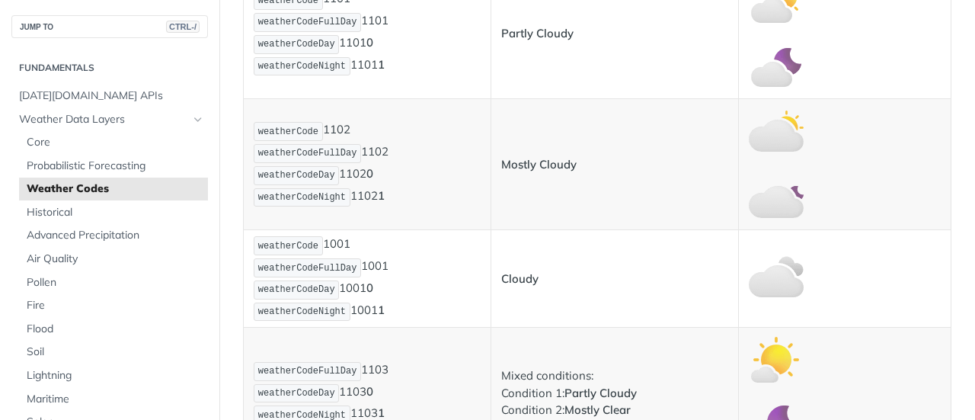
scroll to position [761, 0]
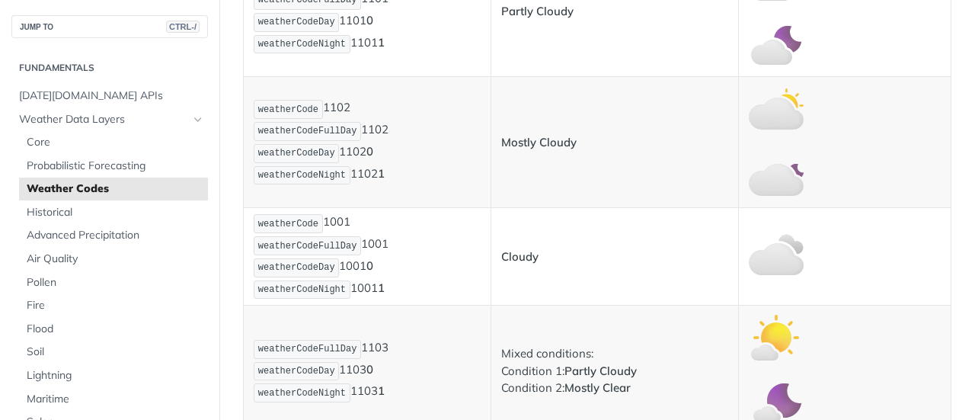
click at [525, 138] on strong "Mostly Cloudy" at bounding box center [538, 142] width 75 height 14
click at [525, 141] on strong "Mostly Cloudy" at bounding box center [538, 142] width 75 height 14
click at [515, 148] on div at bounding box center [515, 148] width 0 height 0
click at [658, 177] on td "Mostly Cloudy" at bounding box center [614, 142] width 247 height 131
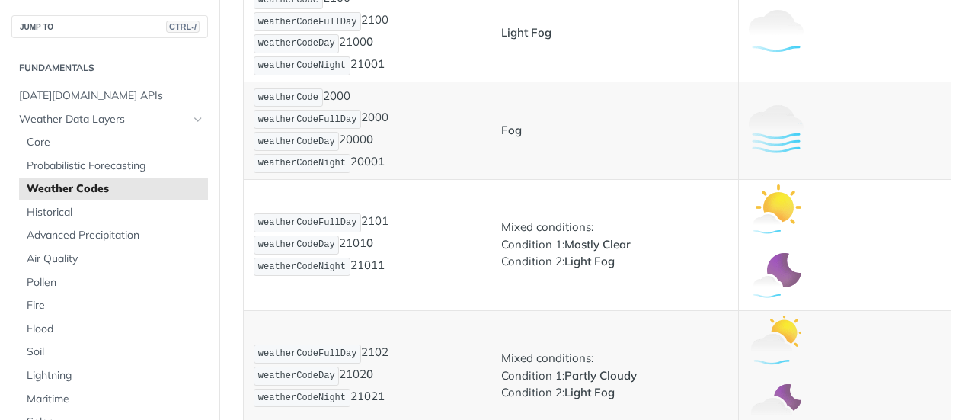
scroll to position [1218, 0]
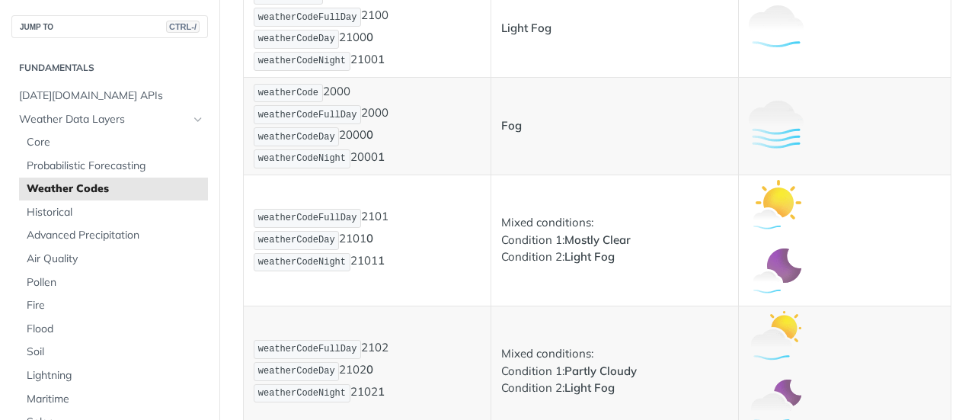
click at [501, 118] on strong "Fog" at bounding box center [511, 125] width 21 height 14
click at [490, 88] on div at bounding box center [490, 88] width 0 height 0
click at [667, 190] on td "Mixed conditions: Condition 1: Mostly Clear Condition 2: Light Fog" at bounding box center [614, 239] width 247 height 131
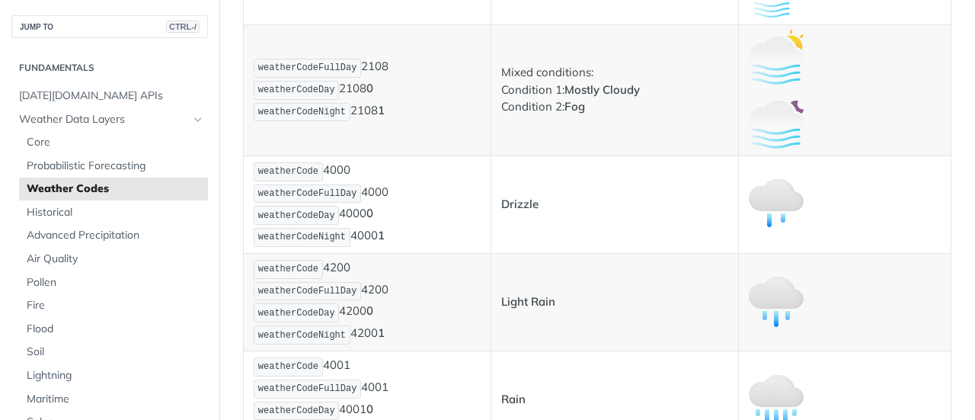
scroll to position [2056, 0]
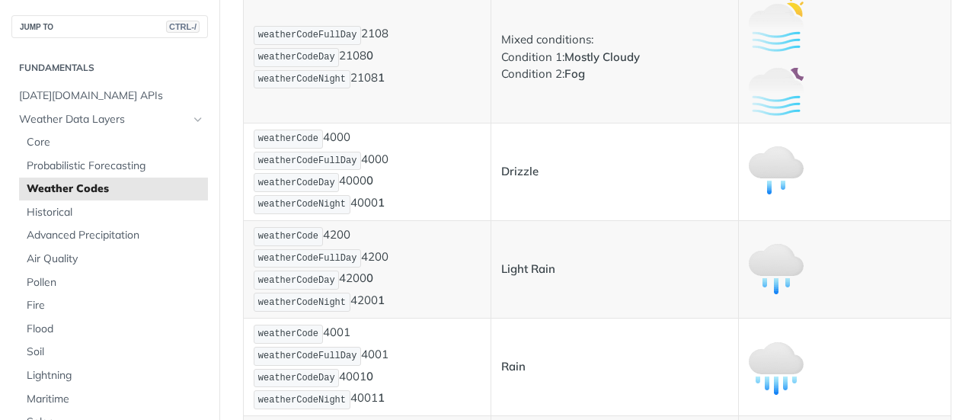
click at [516, 164] on strong "Drizzle" at bounding box center [519, 171] width 37 height 14
click at [506, 167] on div at bounding box center [506, 167] width 0 height 0
click at [651, 177] on td "Drizzle" at bounding box center [614, 171] width 247 height 97
click at [529, 261] on strong "Light Rain" at bounding box center [528, 268] width 54 height 14
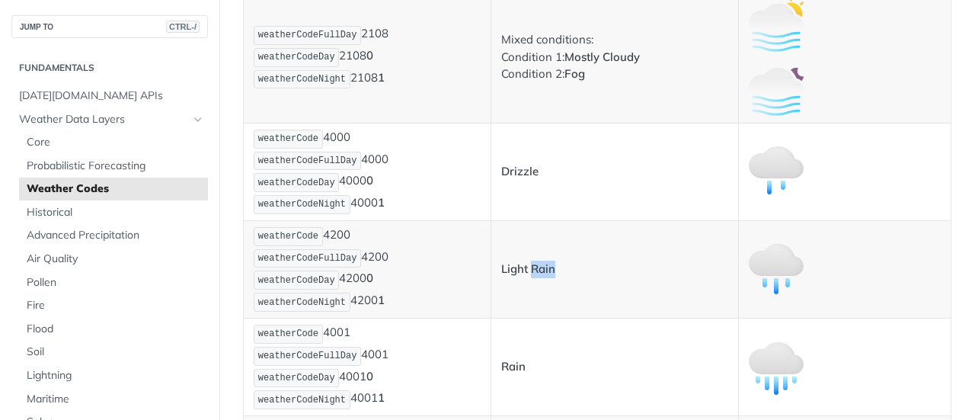
click at [529, 261] on strong "Light Rain" at bounding box center [528, 268] width 54 height 14
click at [519, 225] on div at bounding box center [519, 225] width 0 height 0
click at [565, 358] on p "Rain" at bounding box center [614, 367] width 227 height 18
click at [502, 261] on strong "Light Rain" at bounding box center [528, 268] width 54 height 14
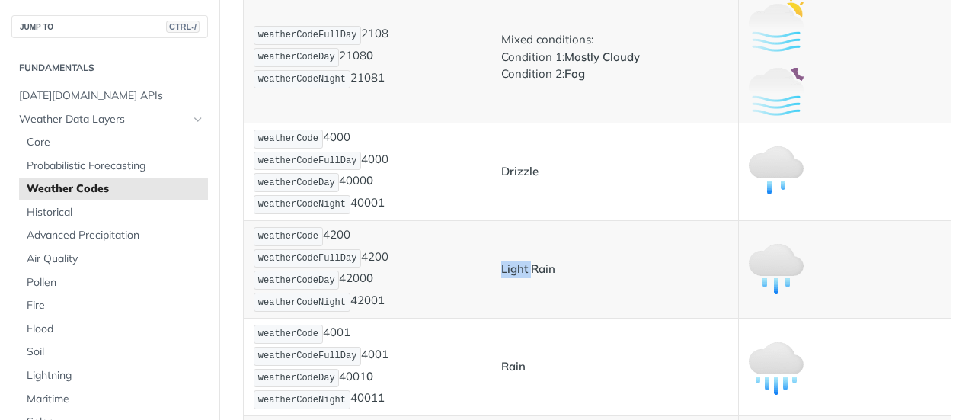
click at [502, 261] on strong "Light Rain" at bounding box center [528, 268] width 54 height 14
click at [492, 225] on div at bounding box center [492, 225] width 0 height 0
click at [531, 273] on td "Light Rain" at bounding box center [614, 268] width 247 height 97
click at [515, 261] on strong "Light Rain" at bounding box center [528, 268] width 54 height 14
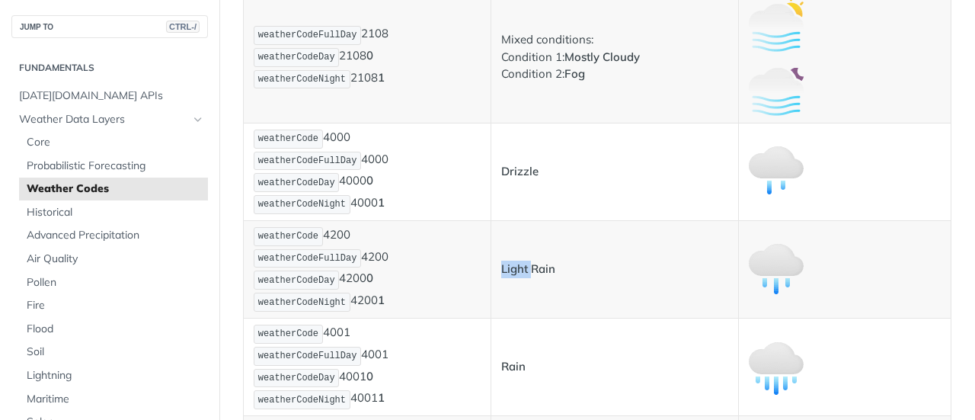
click at [514, 261] on strong "Light Rain" at bounding box center [528, 268] width 54 height 14
click at [504, 262] on div at bounding box center [504, 262] width 0 height 0
click at [526, 288] on td "Light Rain" at bounding box center [614, 268] width 247 height 97
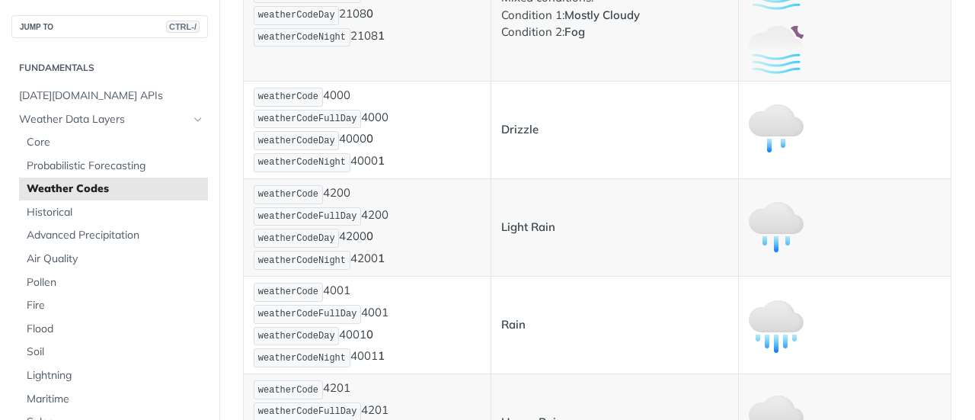
scroll to position [2132, 0]
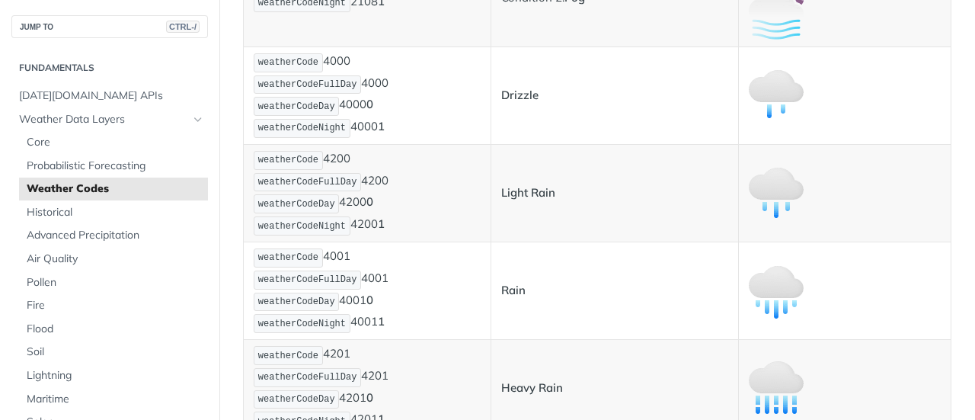
click at [523, 185] on strong "Light Rain" at bounding box center [528, 192] width 54 height 14
click at [513, 186] on div at bounding box center [513, 186] width 0 height 0
click at [662, 241] on td "Rain" at bounding box center [614, 289] width 247 height 97
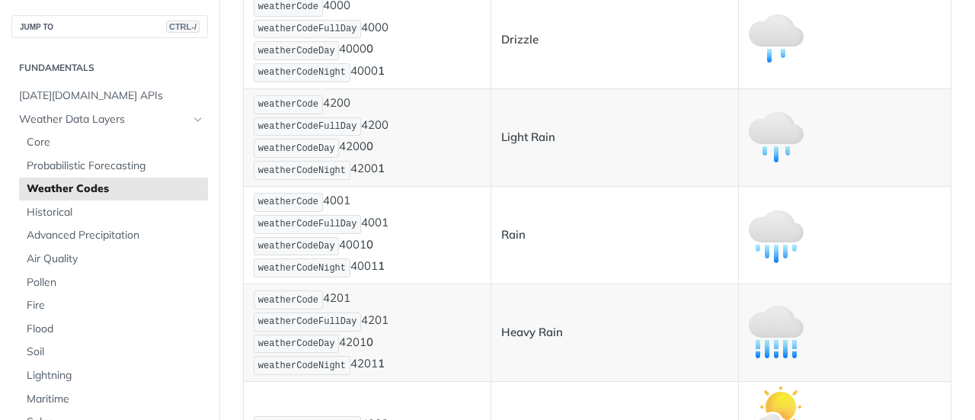
scroll to position [2208, 0]
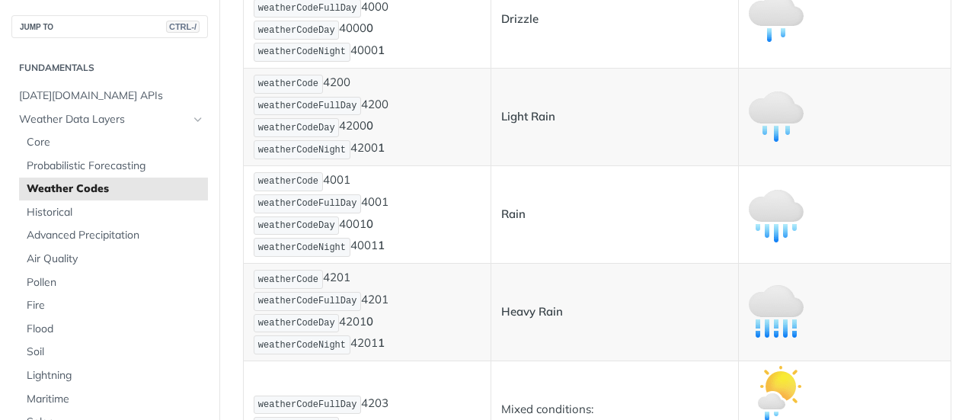
click at [510, 206] on strong "Rain" at bounding box center [513, 213] width 24 height 14
click at [500, 206] on div at bounding box center [500, 206] width 0 height 0
click at [676, 282] on td "Heavy Rain" at bounding box center [614, 311] width 247 height 97
click at [528, 304] on strong "Heavy Rain" at bounding box center [532, 311] width 62 height 14
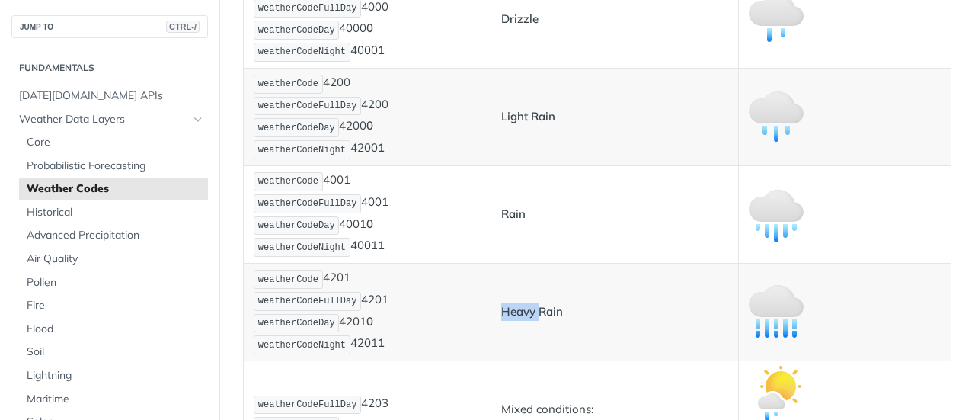
click at [528, 304] on strong "Heavy Rain" at bounding box center [532, 311] width 62 height 14
click at [518, 263] on div at bounding box center [518, 263] width 0 height 0
click at [446, 319] on p "weatherCode 4201 weatherCodeFullDay 4201 weatherCodeDay 4201 0 weatherCodeNight…" at bounding box center [367, 312] width 227 height 88
drag, startPoint x: 332, startPoint y: 261, endPoint x: 346, endPoint y: 262, distance: 13.7
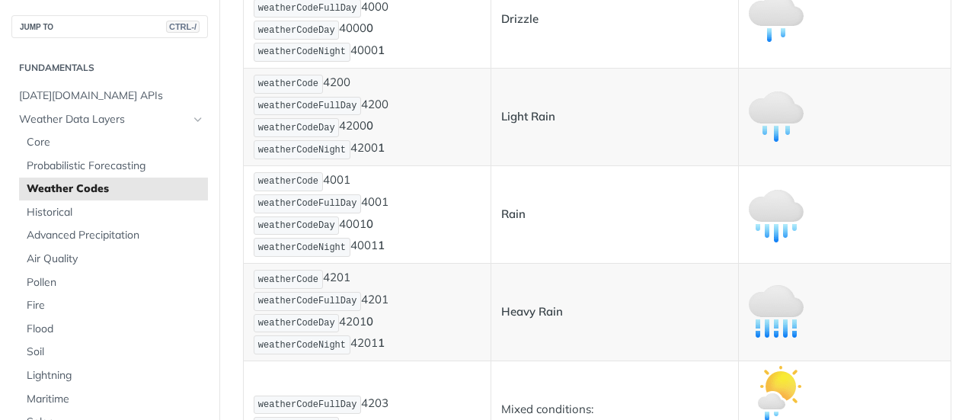
click at [346, 268] on p "weatherCode 4201 weatherCodeFullDay 4201 weatherCodeDay 4201 0 weatherCodeNight…" at bounding box center [367, 312] width 227 height 88
click at [321, 268] on p "weatherCode 4201 weatherCodeFullDay 4201 weatherCodeDay 4201 0 weatherCodeNight…" at bounding box center [367, 312] width 227 height 88
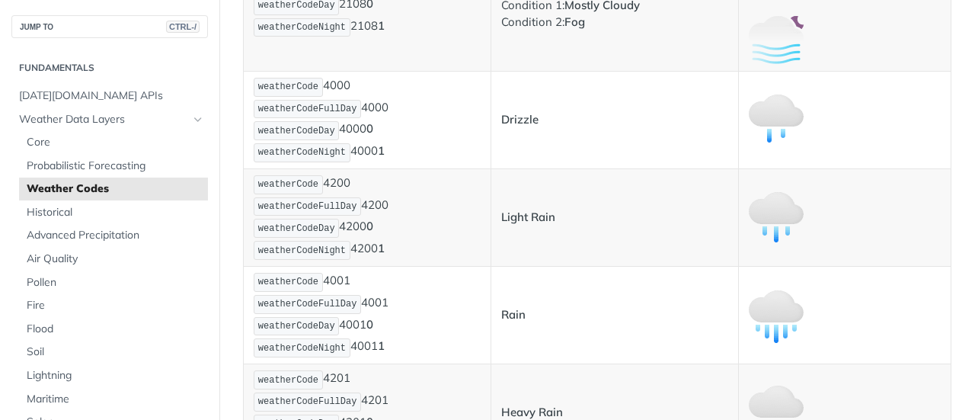
scroll to position [2132, 0]
